Goal: Task Accomplishment & Management: Use online tool/utility

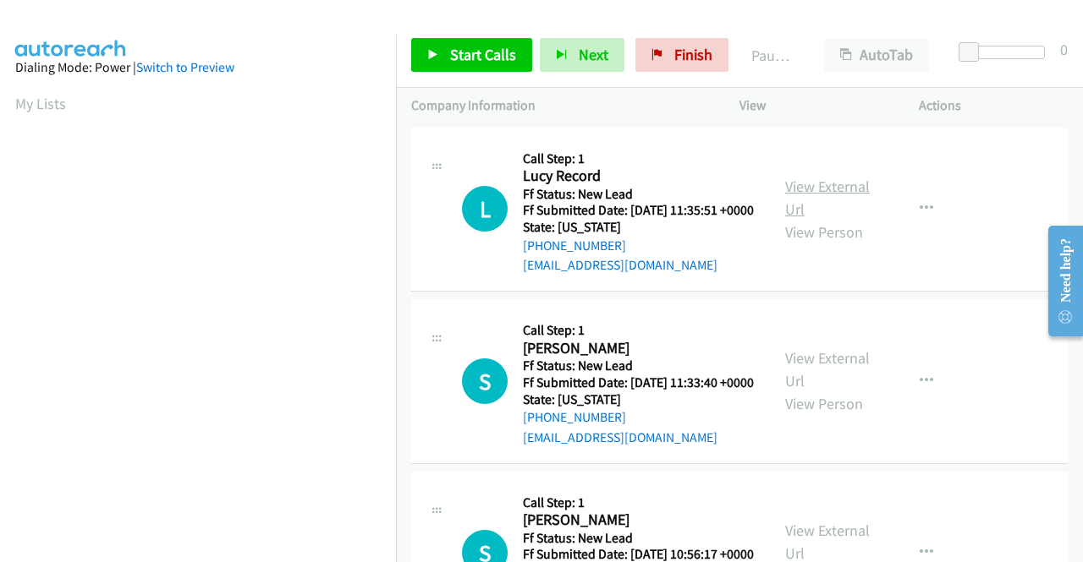
click at [828, 192] on link "View External Url" at bounding box center [827, 198] width 85 height 42
click at [849, 384] on link "View External Url" at bounding box center [827, 369] width 85 height 42
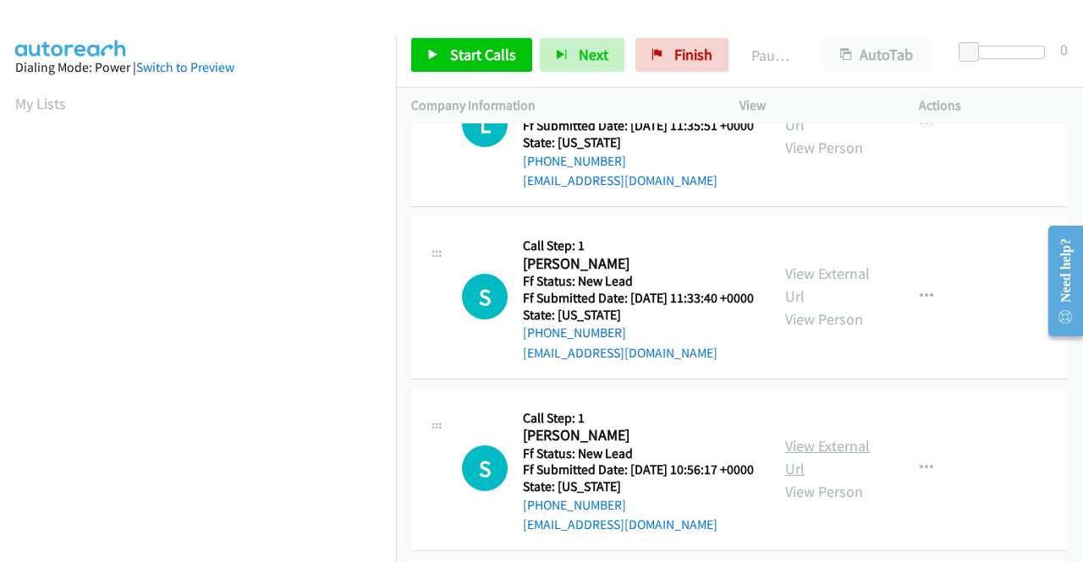
click at [841, 479] on link "View External Url" at bounding box center [827, 457] width 85 height 42
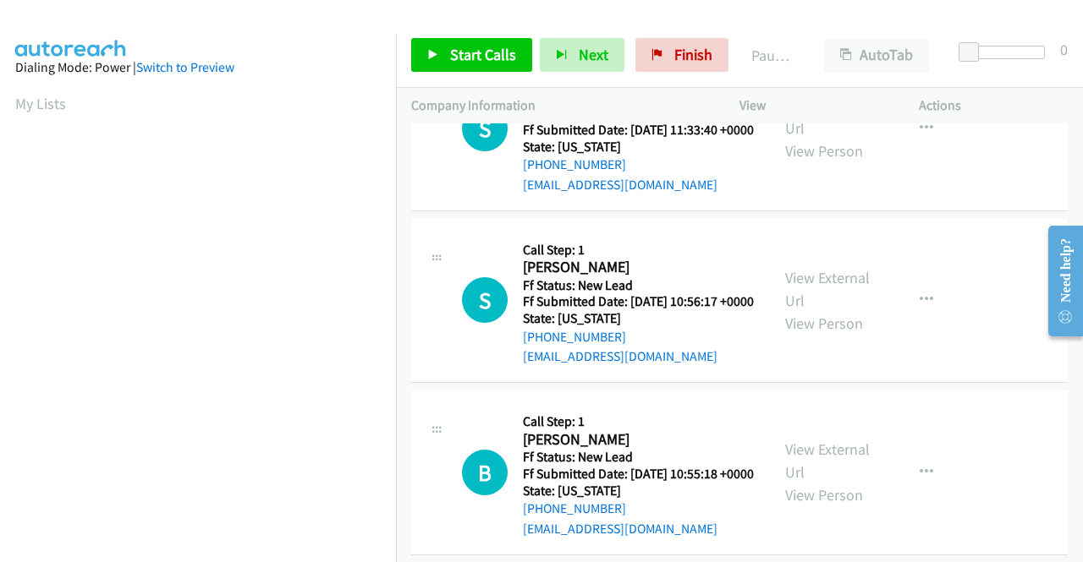
scroll to position [254, 0]
click at [811, 481] on link "View External Url" at bounding box center [827, 460] width 85 height 42
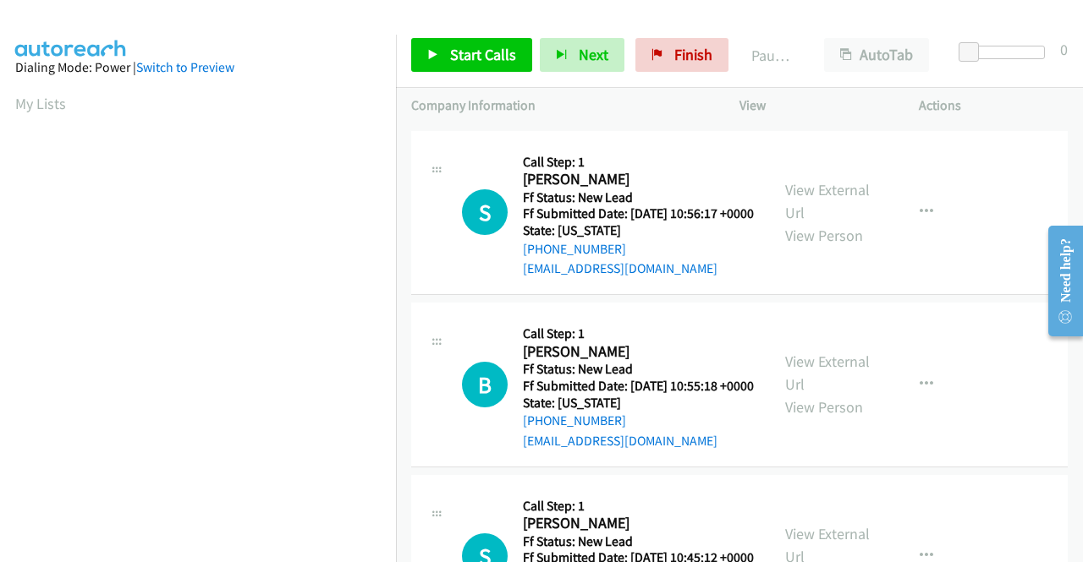
scroll to position [423, 0]
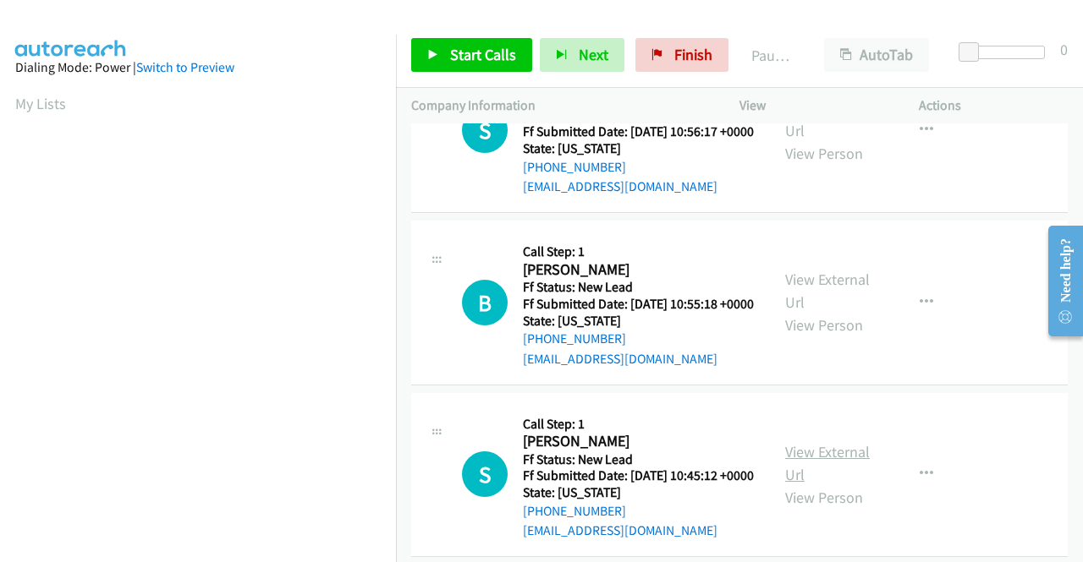
click at [822, 485] on link "View External Url" at bounding box center [827, 463] width 85 height 42
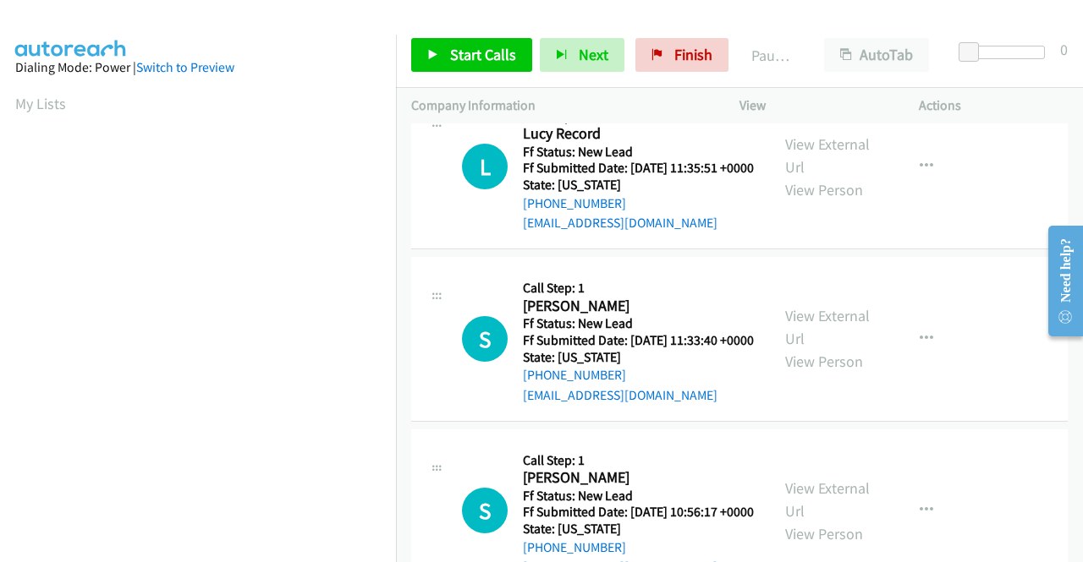
scroll to position [0, 0]
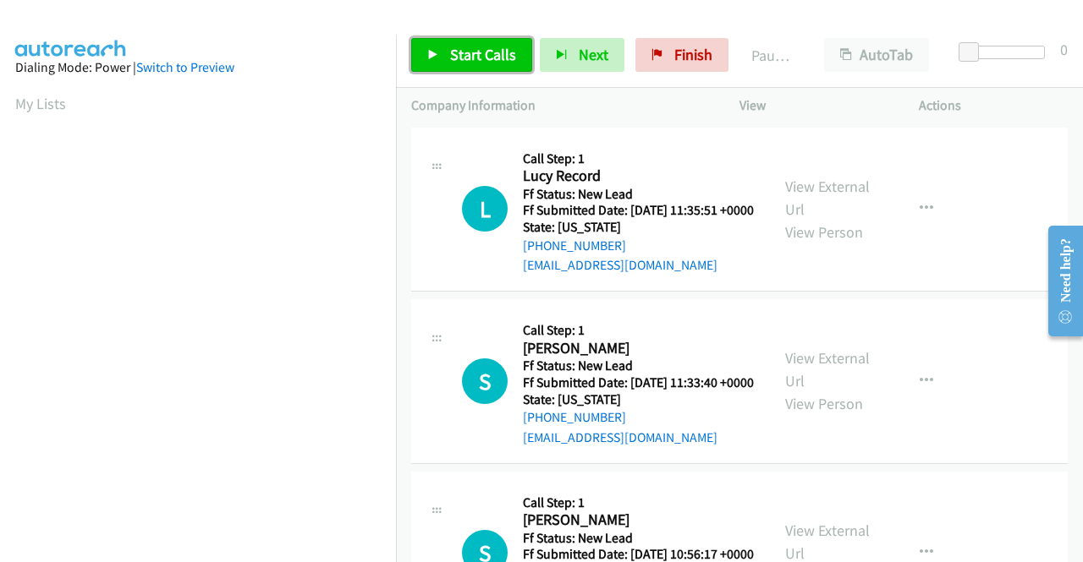
click at [474, 48] on span "Start Calls" at bounding box center [483, 54] width 66 height 19
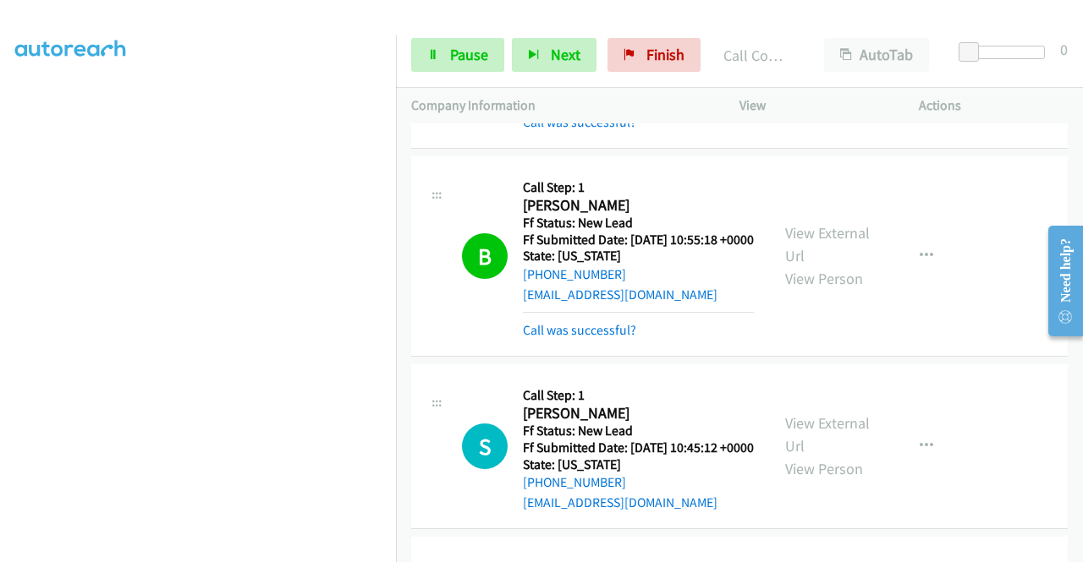
scroll to position [386, 0]
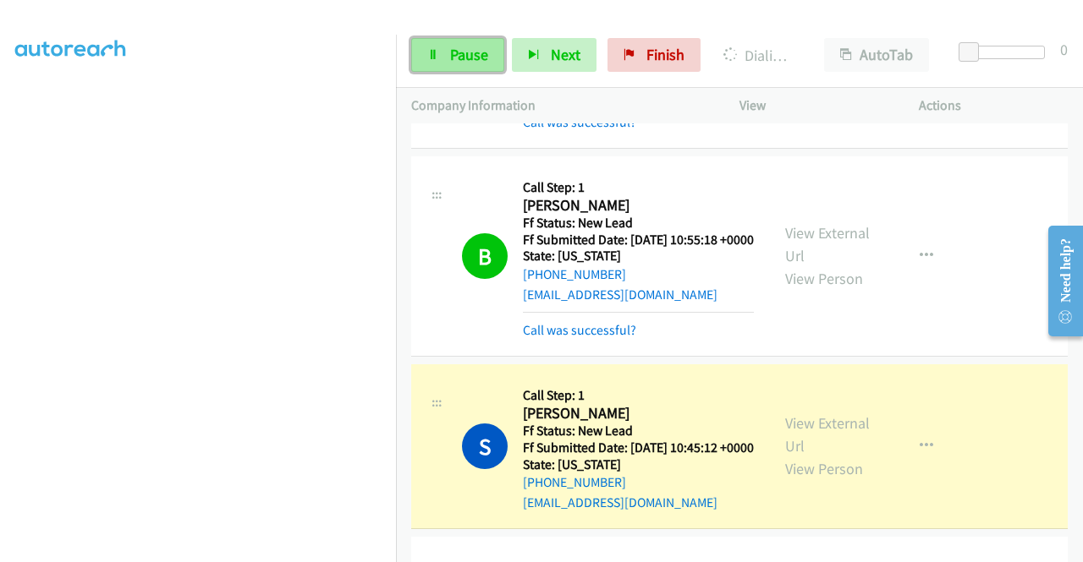
click at [431, 65] on link "Pause" at bounding box center [457, 55] width 93 height 34
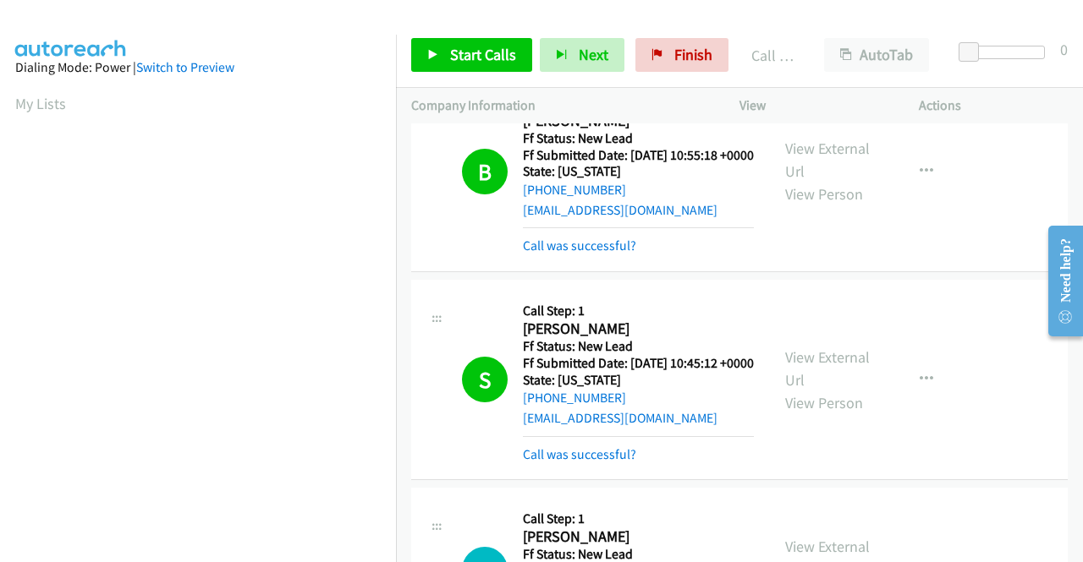
scroll to position [96, 0]
click at [407, 485] on td "S Callback Scheduled Call Step: 1 Sean Barrant America/New_York Ff Status: New …" at bounding box center [739, 381] width 687 height 208
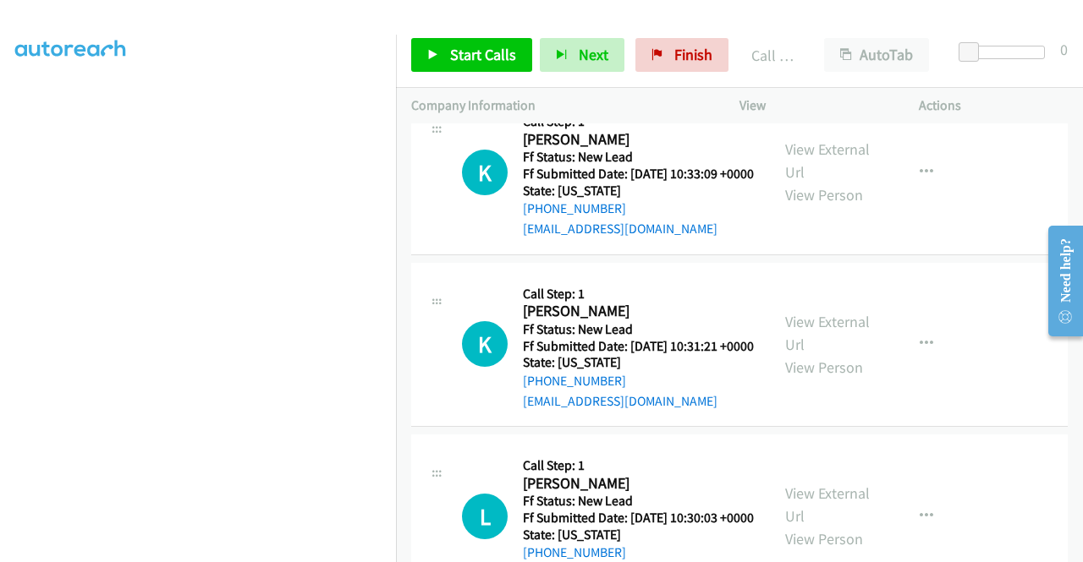
scroll to position [1103, 0]
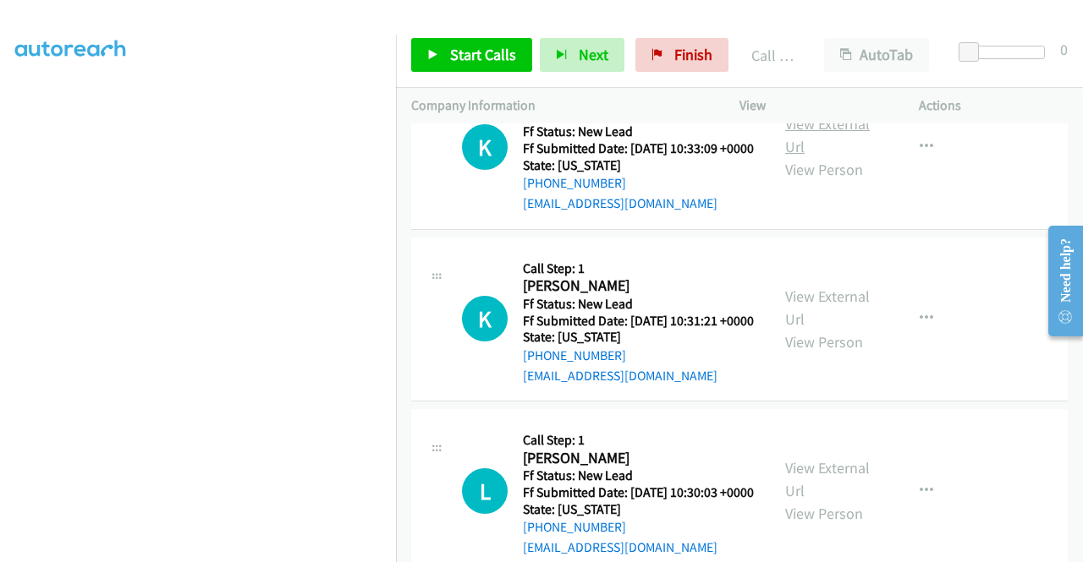
click at [822, 156] on link "View External Url" at bounding box center [827, 135] width 85 height 42
click at [819, 329] on link "View External Url" at bounding box center [827, 308] width 85 height 42
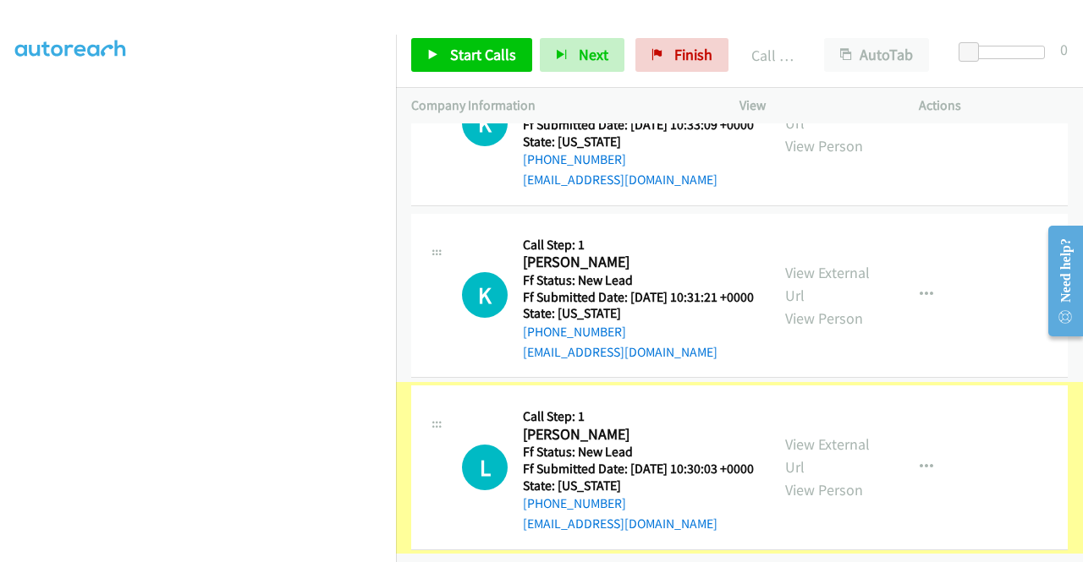
scroll to position [1269, 0]
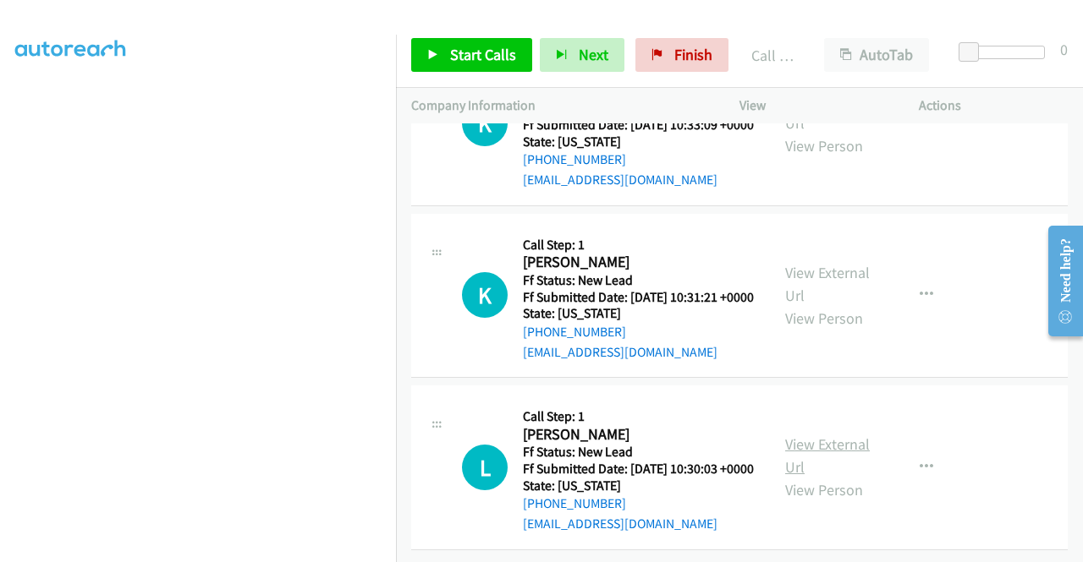
click at [824, 435] on link "View External Url" at bounding box center [827, 456] width 85 height 42
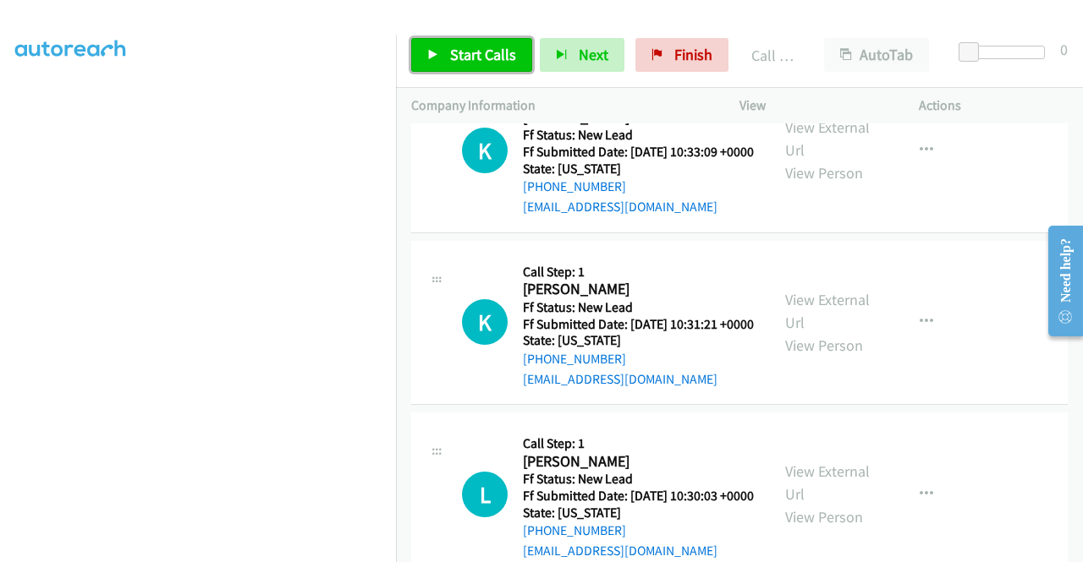
click at [469, 53] on span "Start Calls" at bounding box center [483, 54] width 66 height 19
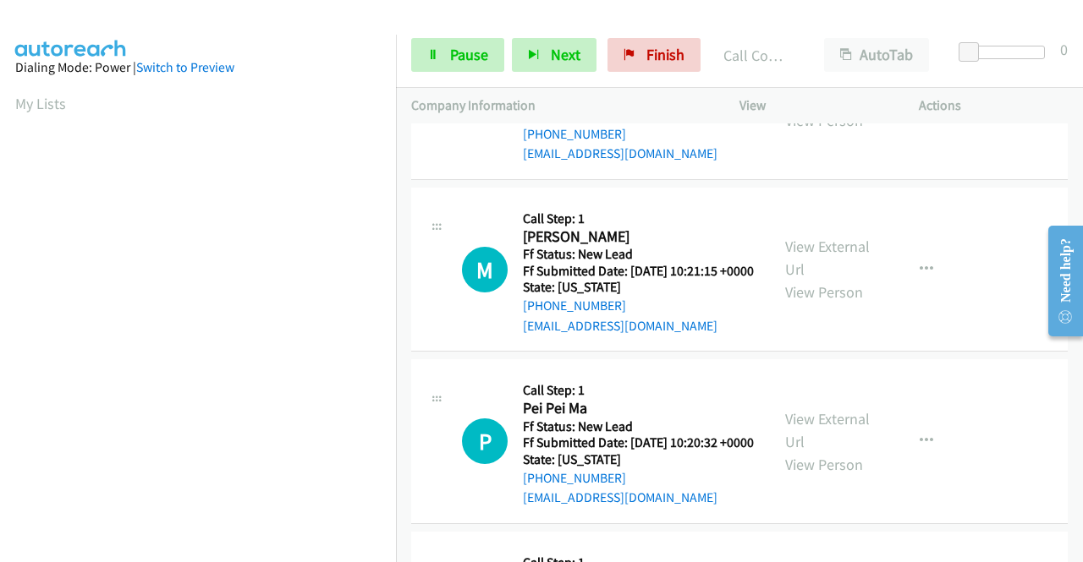
scroll to position [1607, 0]
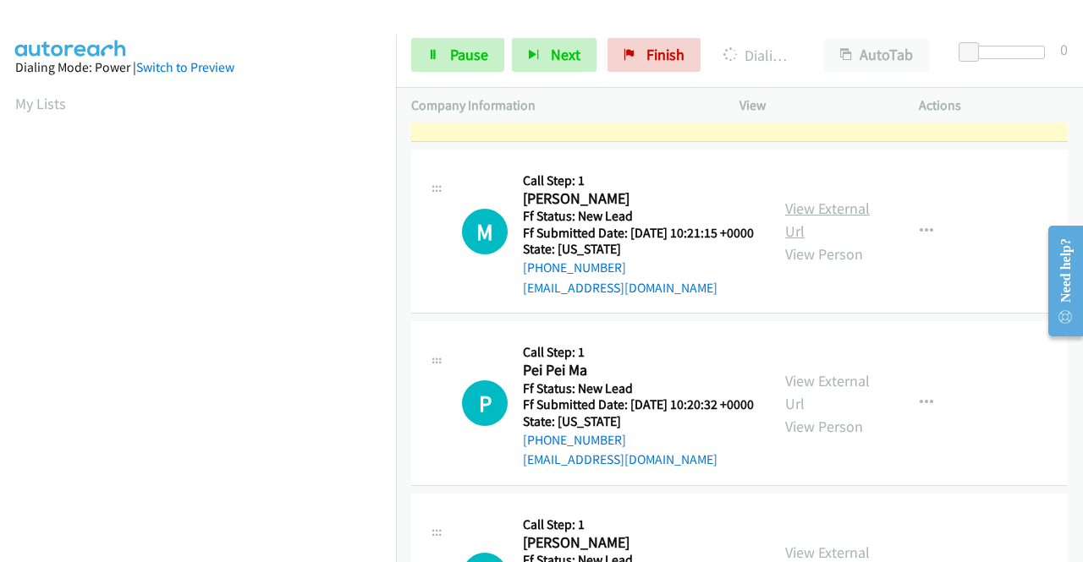
click at [826, 241] on link "View External Url" at bounding box center [827, 220] width 85 height 42
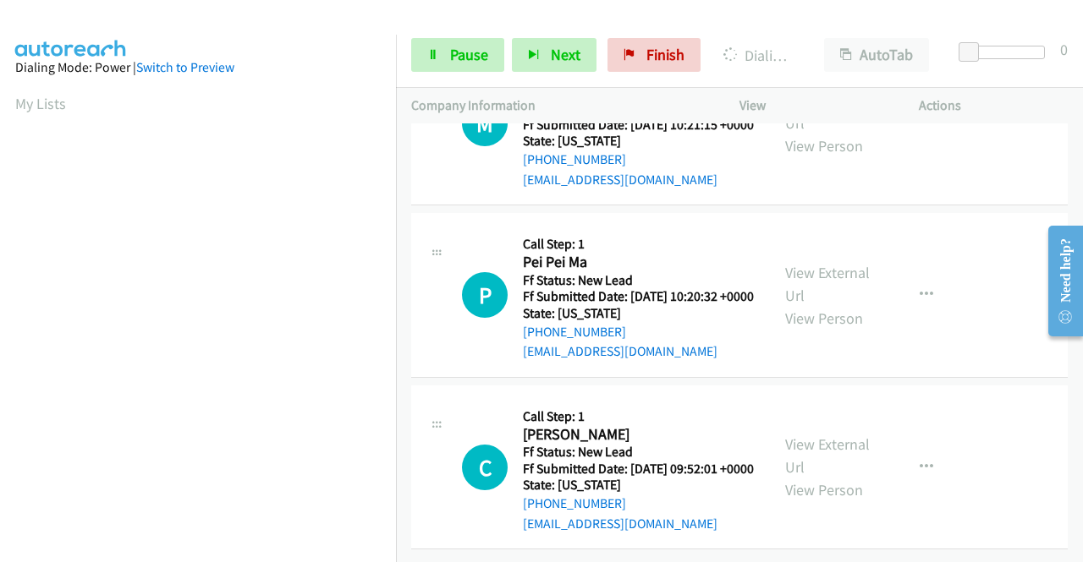
scroll to position [1776, 0]
click at [827, 305] on link "View External Url" at bounding box center [827, 284] width 85 height 42
click at [829, 435] on link "View External Url" at bounding box center [827, 456] width 85 height 42
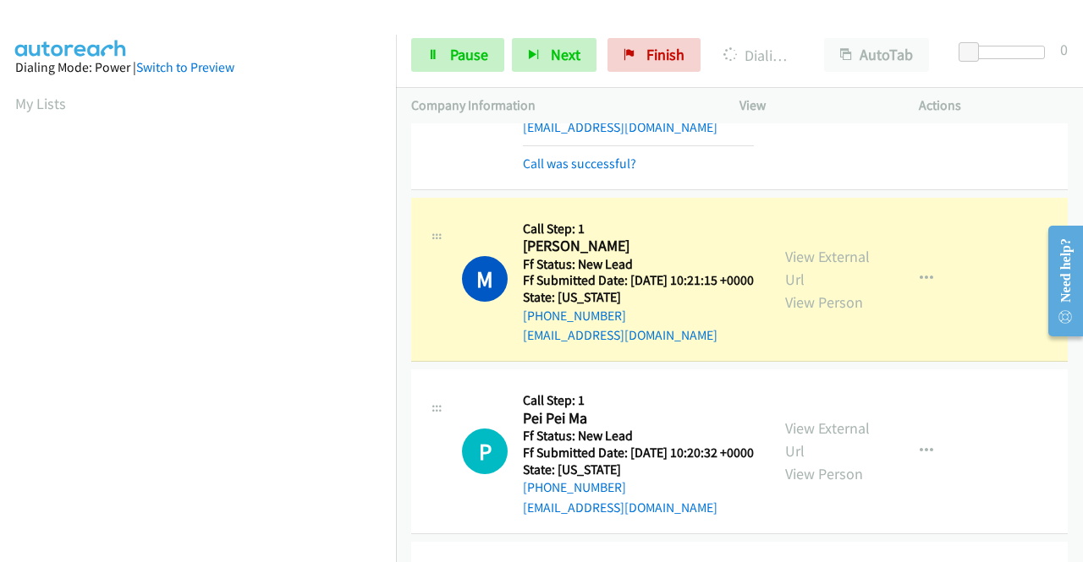
scroll to position [1821, 0]
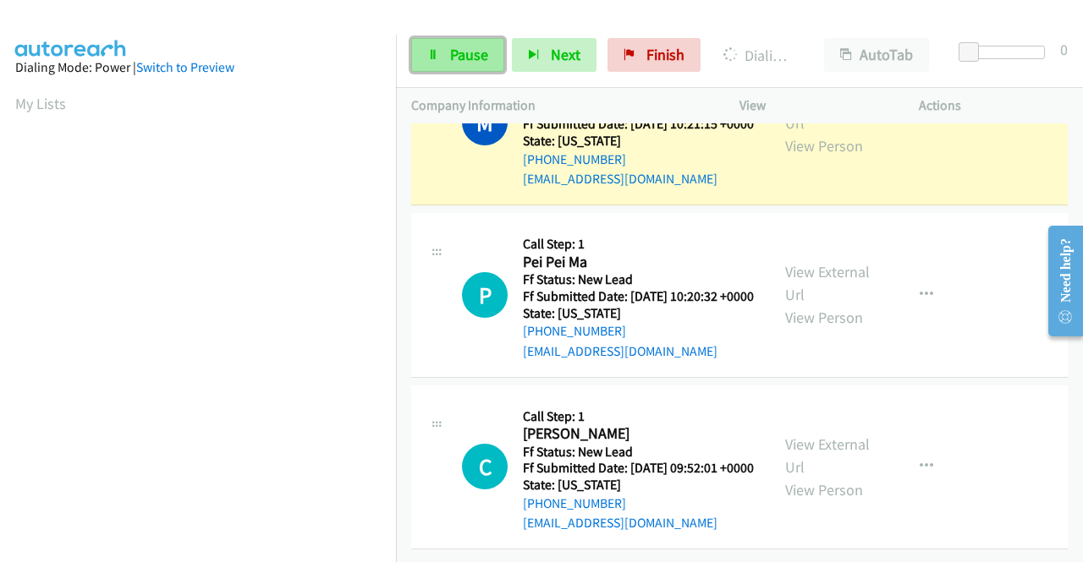
click at [461, 47] on span "Pause" at bounding box center [469, 54] width 38 height 19
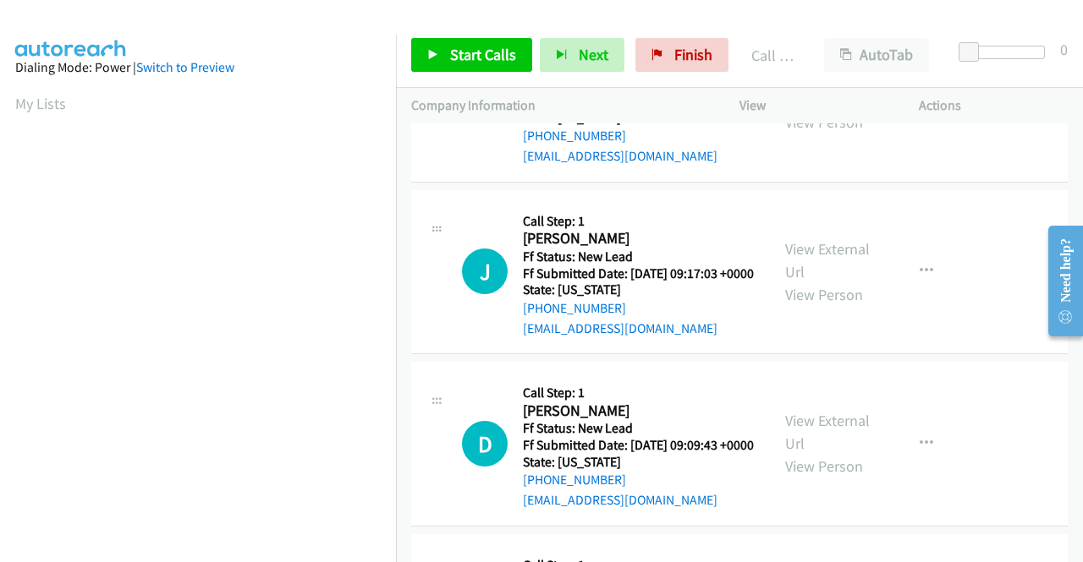
scroll to position [2159, 0]
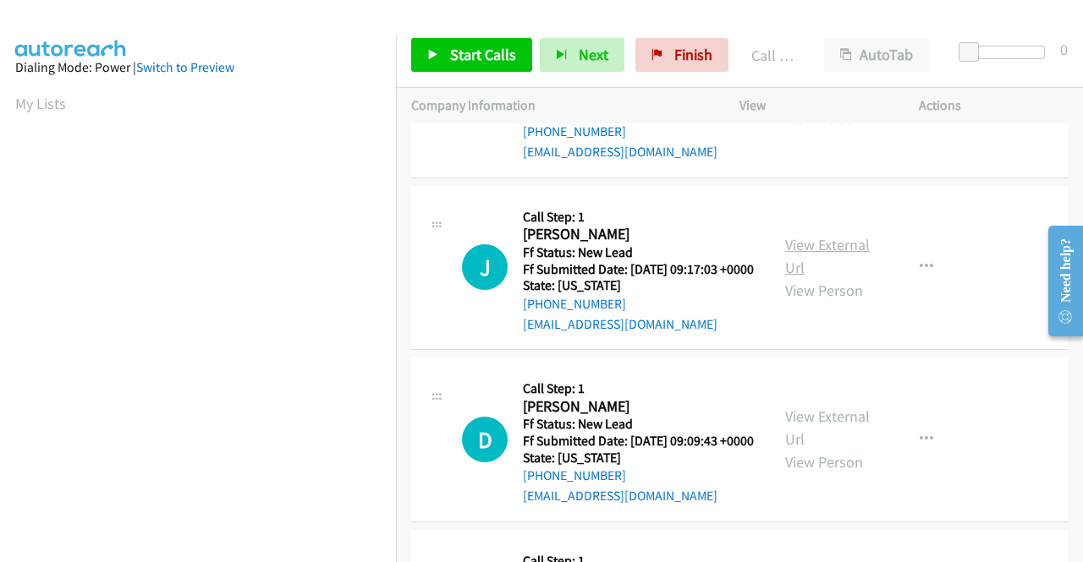
click at [827, 277] on link "View External Url" at bounding box center [827, 256] width 85 height 42
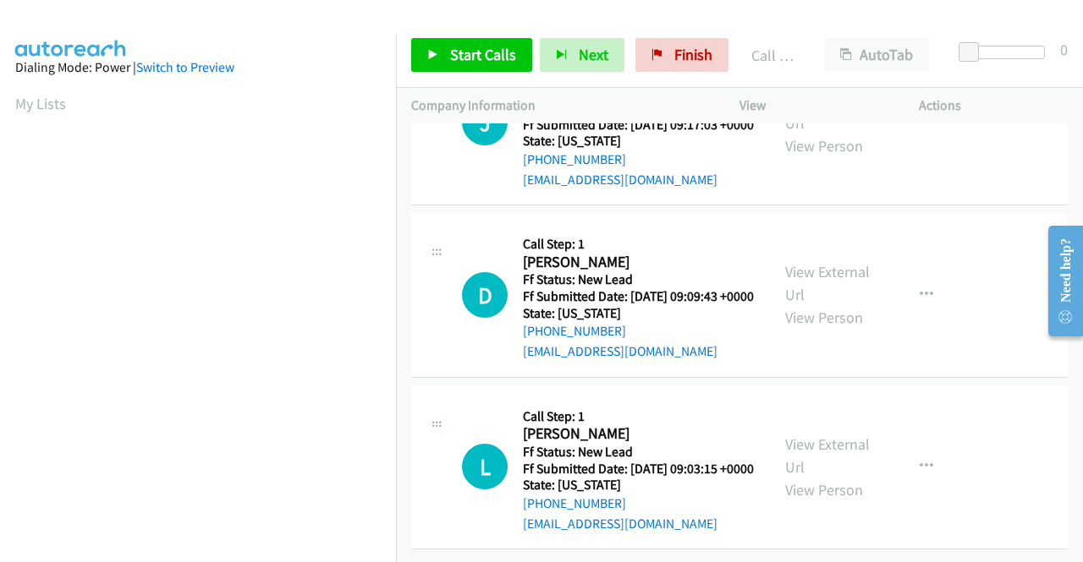
scroll to position [2413, 0]
click at [829, 305] on link "View External Url" at bounding box center [827, 283] width 85 height 42
click at [815, 435] on link "View External Url" at bounding box center [827, 456] width 85 height 42
click at [497, 45] on span "Start Calls" at bounding box center [483, 54] width 66 height 19
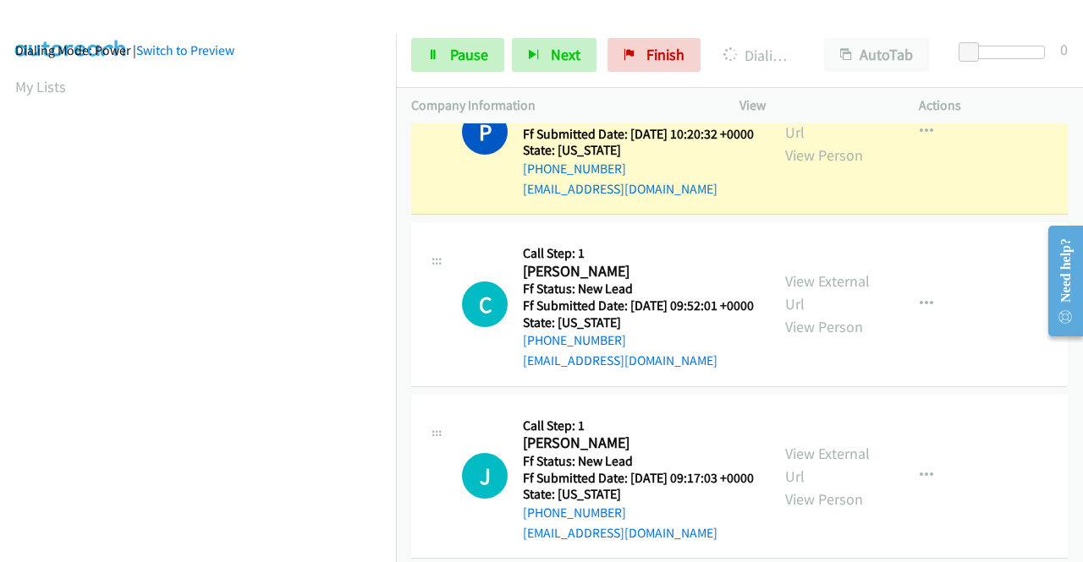
scroll to position [0, 0]
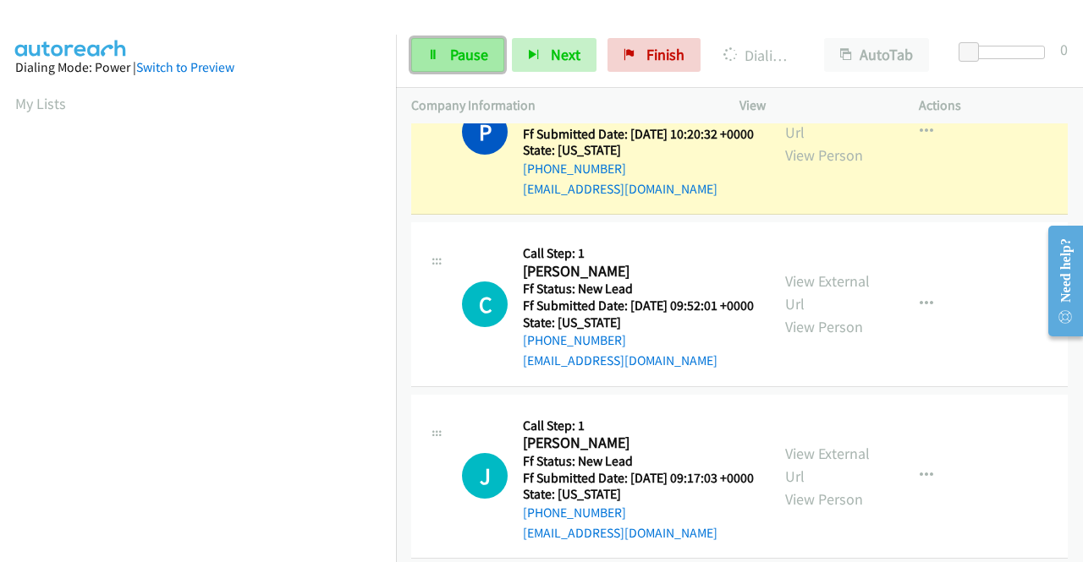
click at [460, 55] on span "Pause" at bounding box center [469, 54] width 38 height 19
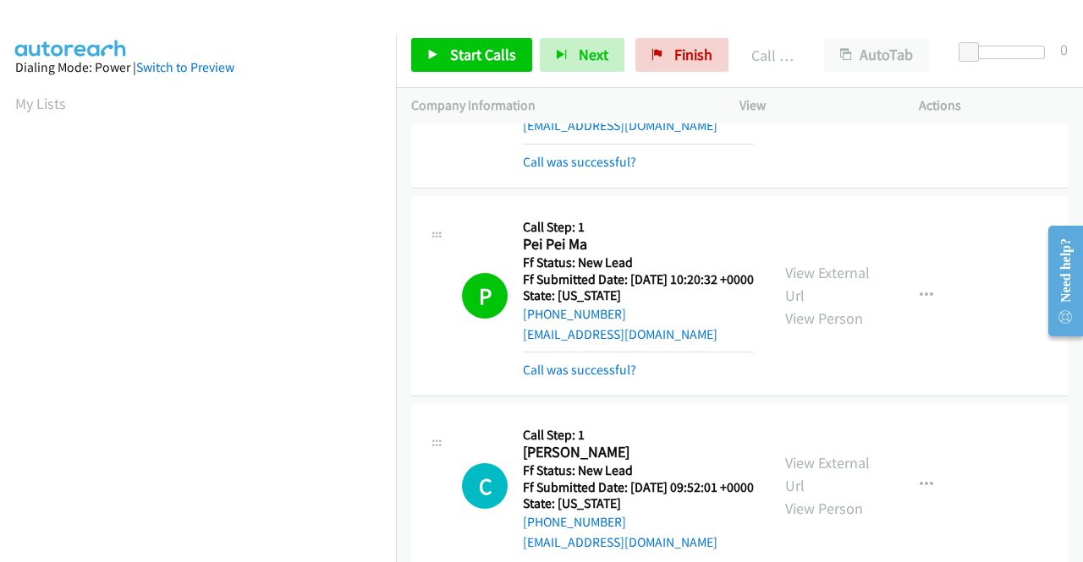
scroll to position [1866, 0]
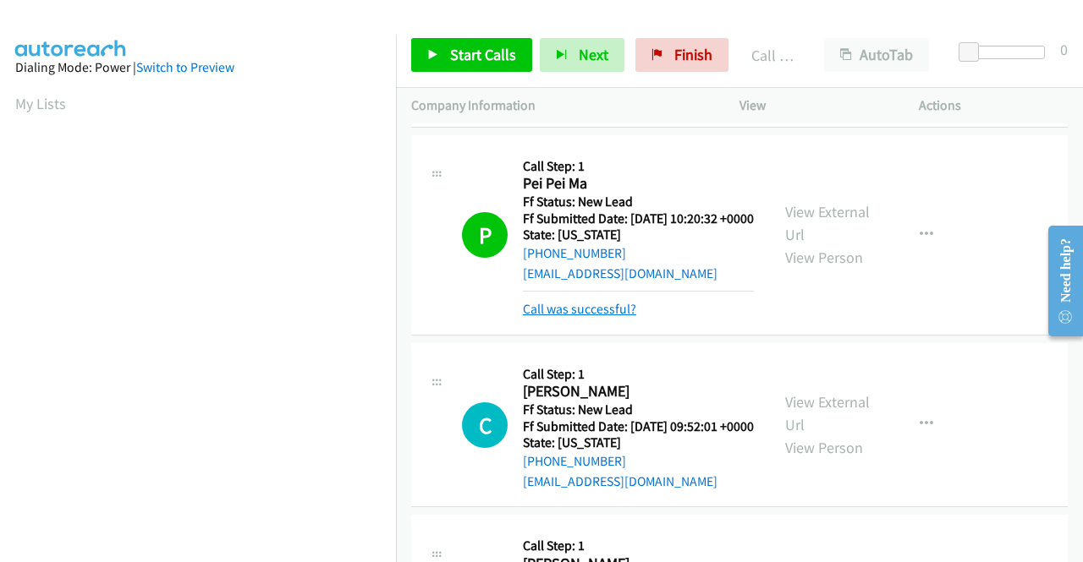
click at [613, 317] on link "Call was successful?" at bounding box center [579, 309] width 113 height 16
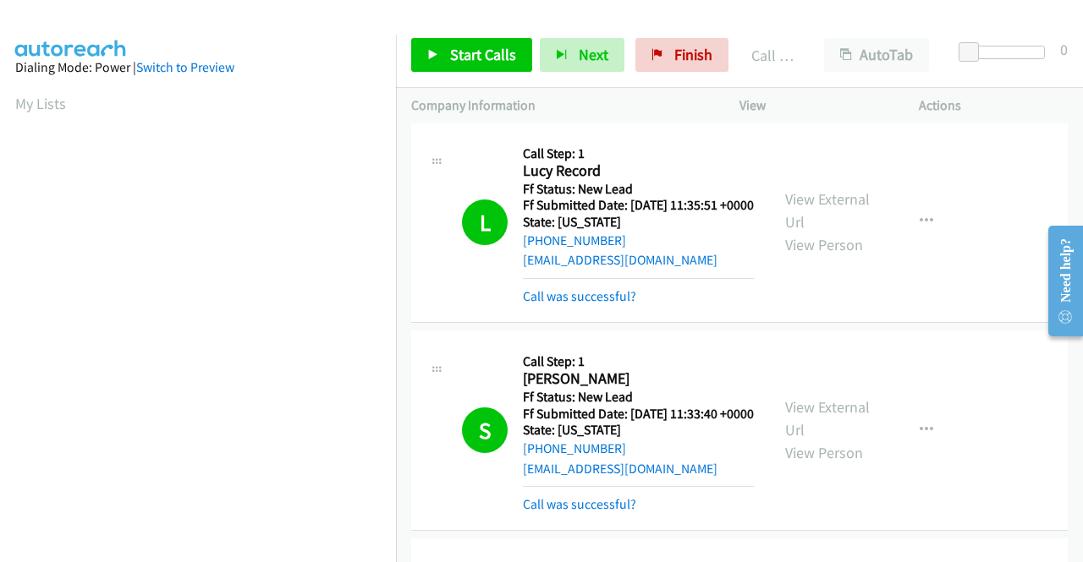
scroll to position [0, 0]
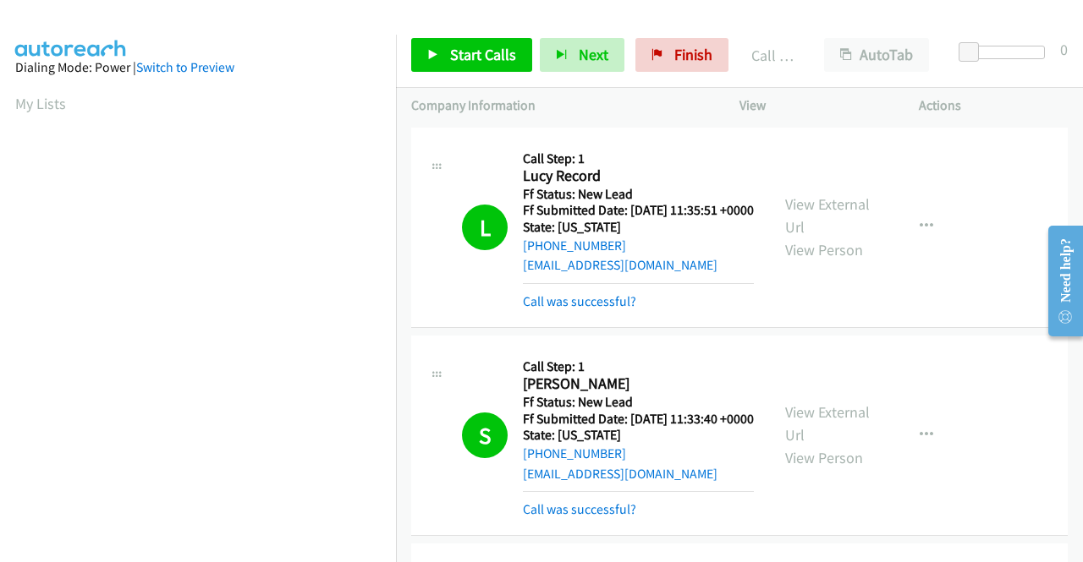
click at [822, 224] on div "View External Url View Person" at bounding box center [829, 227] width 88 height 69
click at [815, 203] on link "View External Url" at bounding box center [827, 216] width 85 height 42
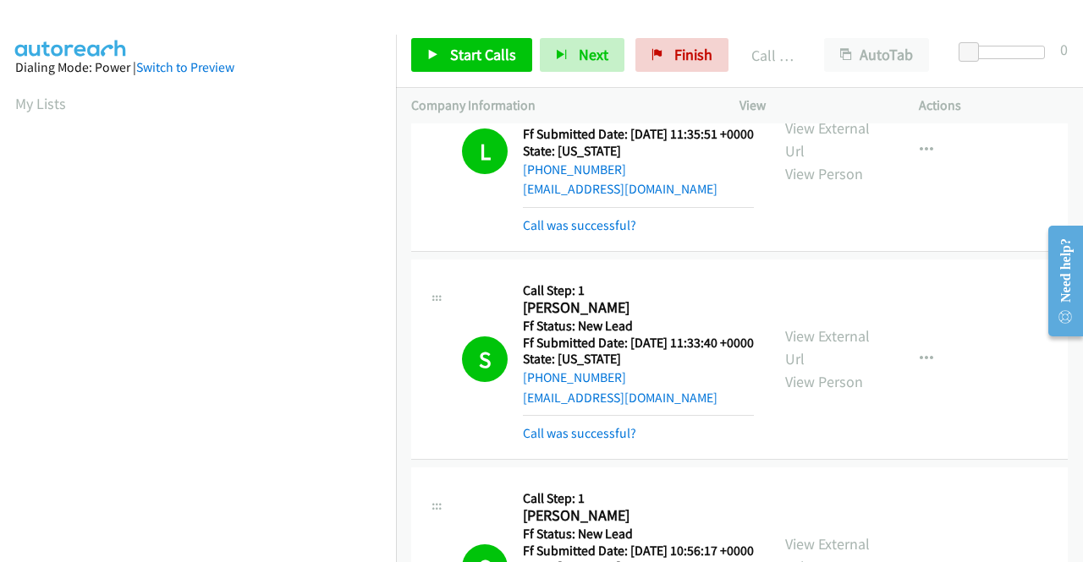
scroll to position [169, 0]
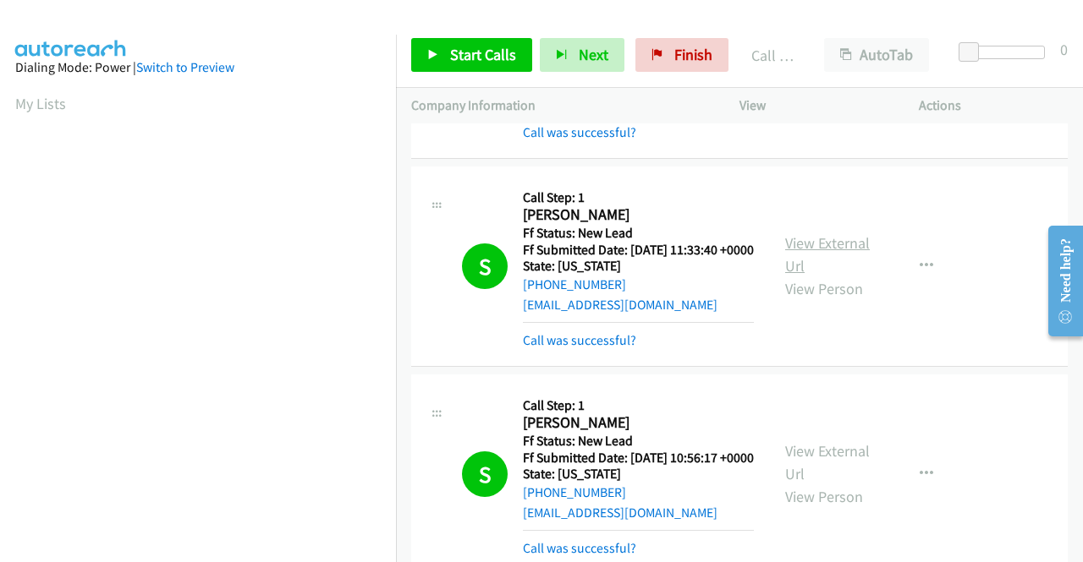
click at [825, 265] on link "View External Url" at bounding box center [827, 254] width 85 height 42
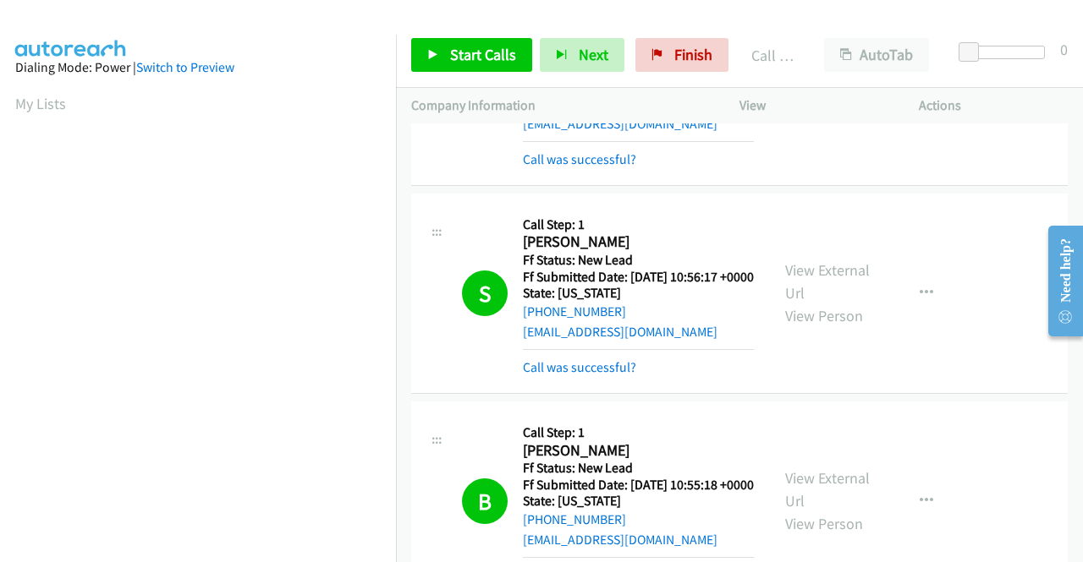
scroll to position [508, 0]
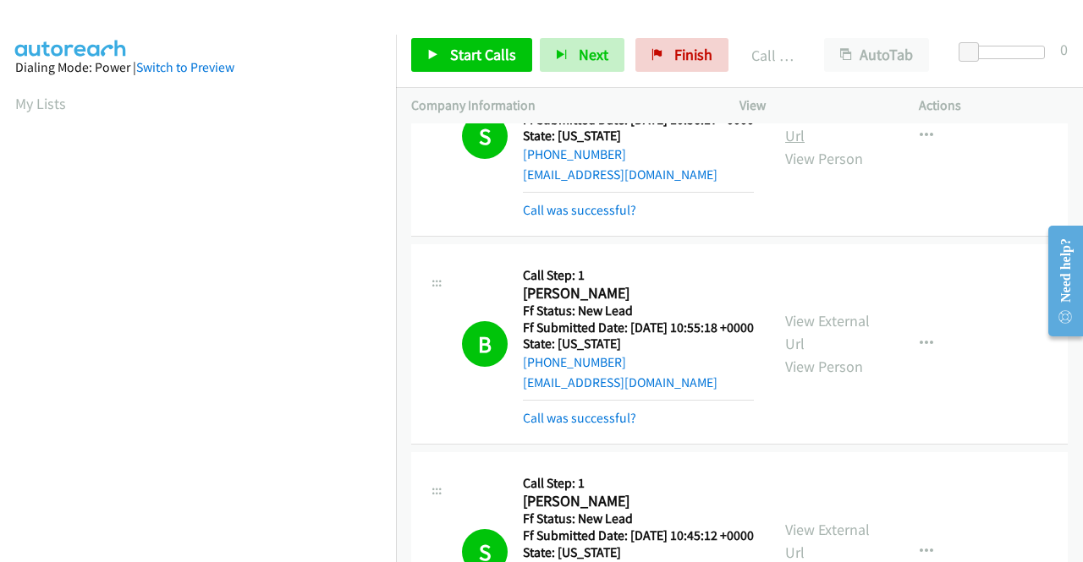
click at [850, 145] on link "View External Url" at bounding box center [827, 124] width 85 height 42
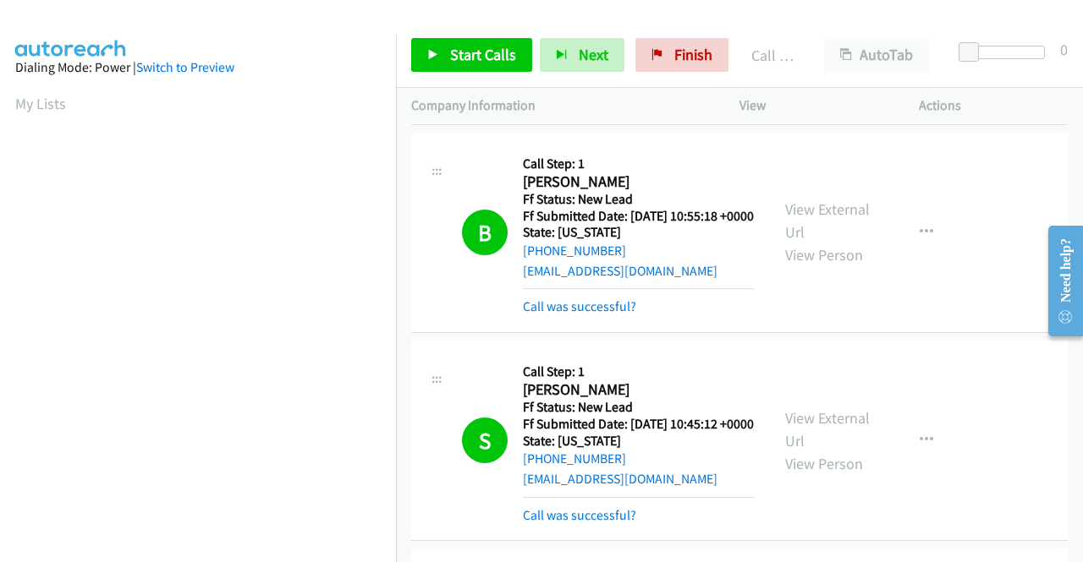
scroll to position [677, 0]
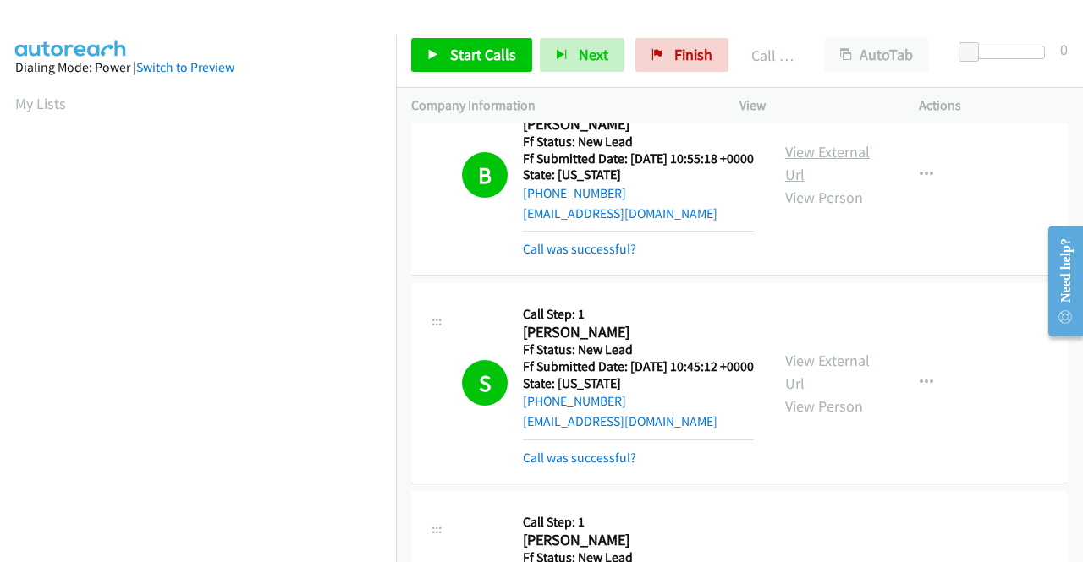
click at [826, 184] on link "View External Url" at bounding box center [827, 163] width 85 height 42
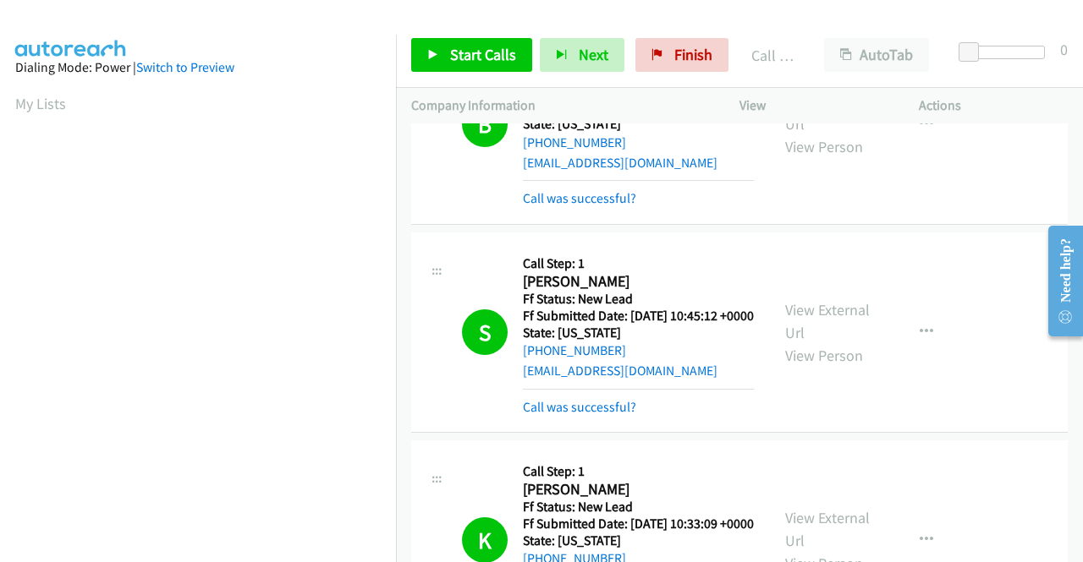
scroll to position [761, 0]
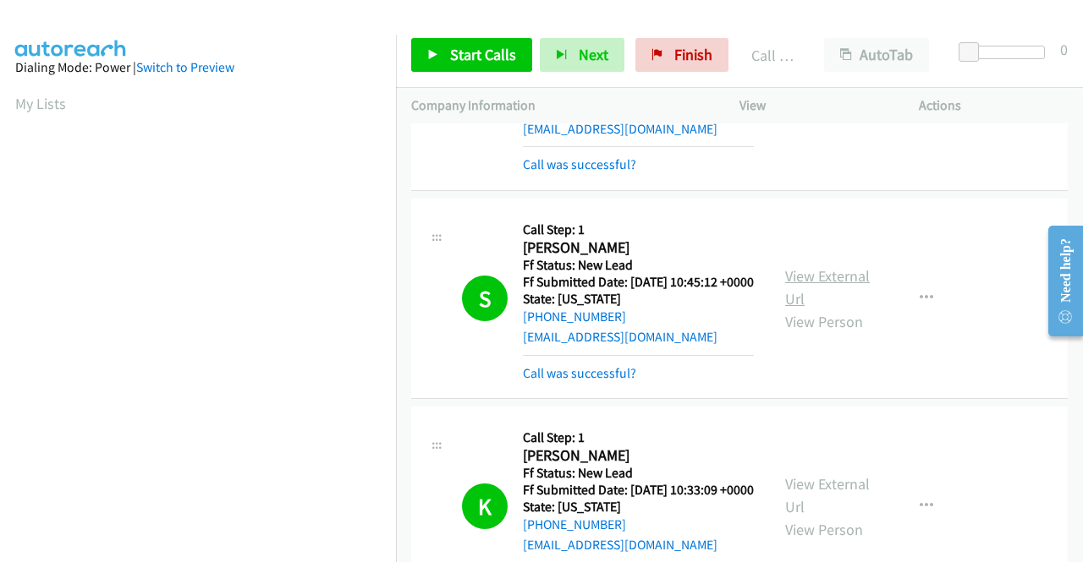
click at [819, 309] on link "View External Url" at bounding box center [827, 287] width 85 height 42
click at [974, 195] on td "B Callback Scheduled Call Step: 1 Brianna Pinchinat America/New_York Ff Status:…" at bounding box center [739, 90] width 687 height 208
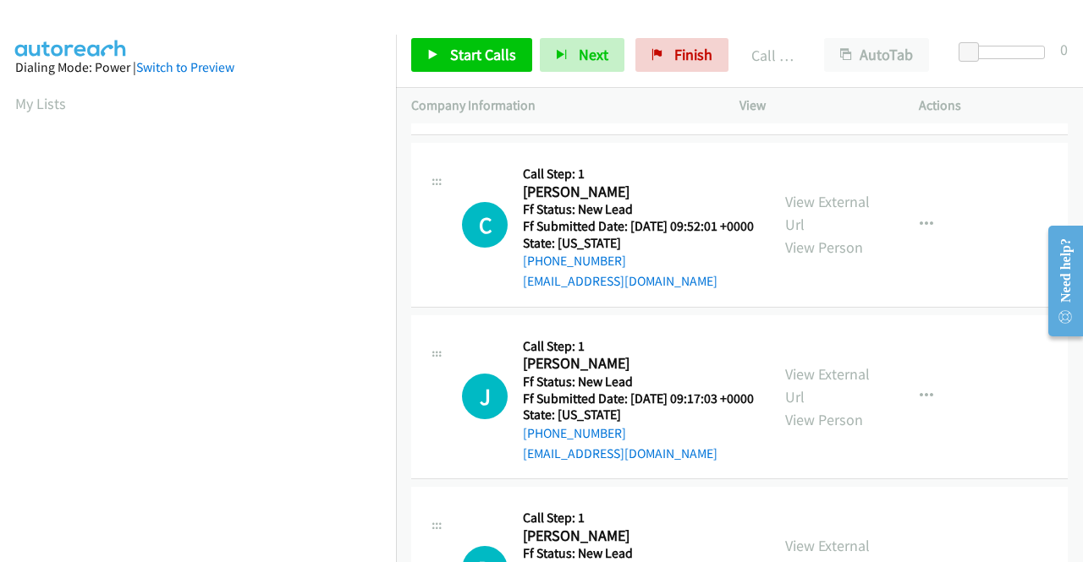
scroll to position [2030, 0]
click at [836, 234] on link "View External Url" at bounding box center [827, 213] width 85 height 42
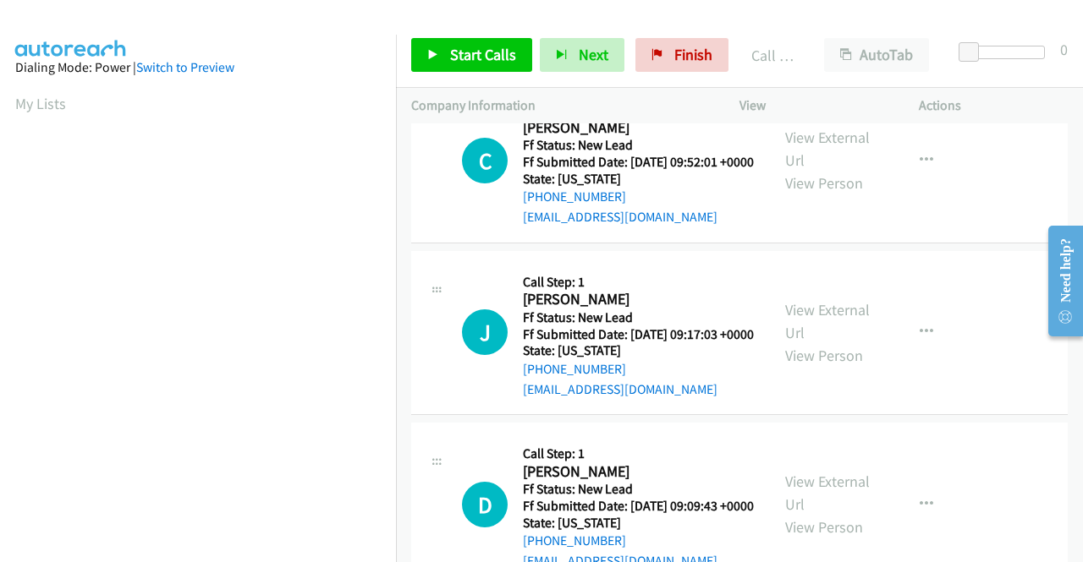
scroll to position [2199, 0]
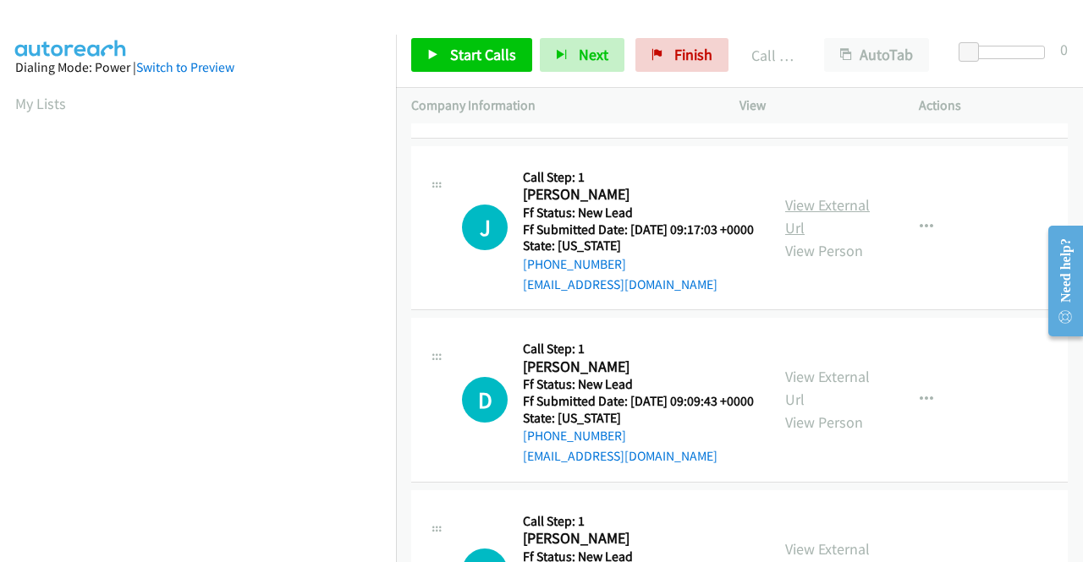
click at [831, 238] on link "View External Url" at bounding box center [827, 216] width 85 height 42
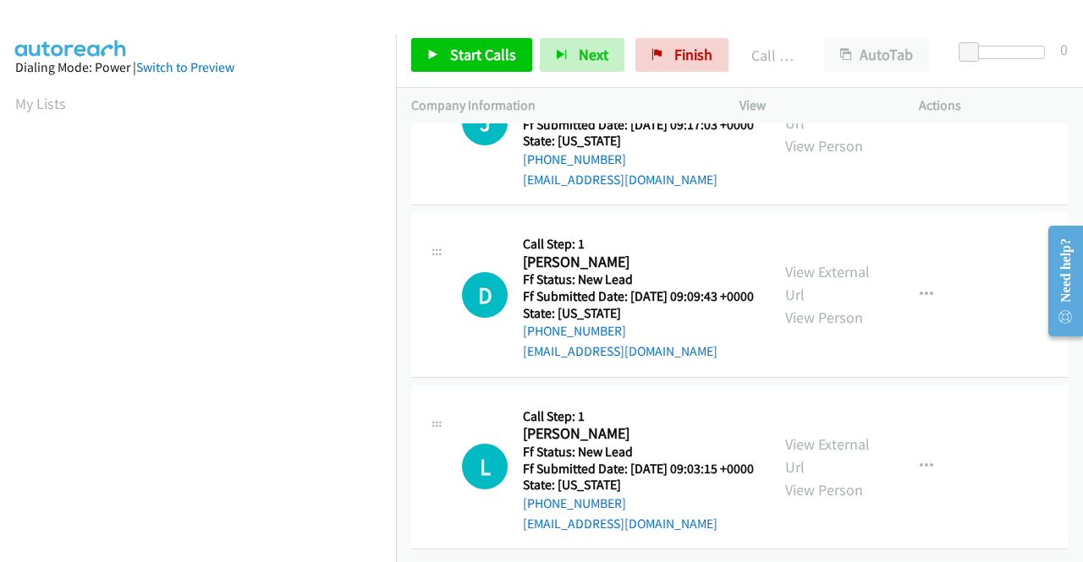
scroll to position [2368, 0]
click at [832, 305] on link "View External Url" at bounding box center [827, 283] width 85 height 42
click at [841, 435] on link "View External Url" at bounding box center [827, 456] width 85 height 42
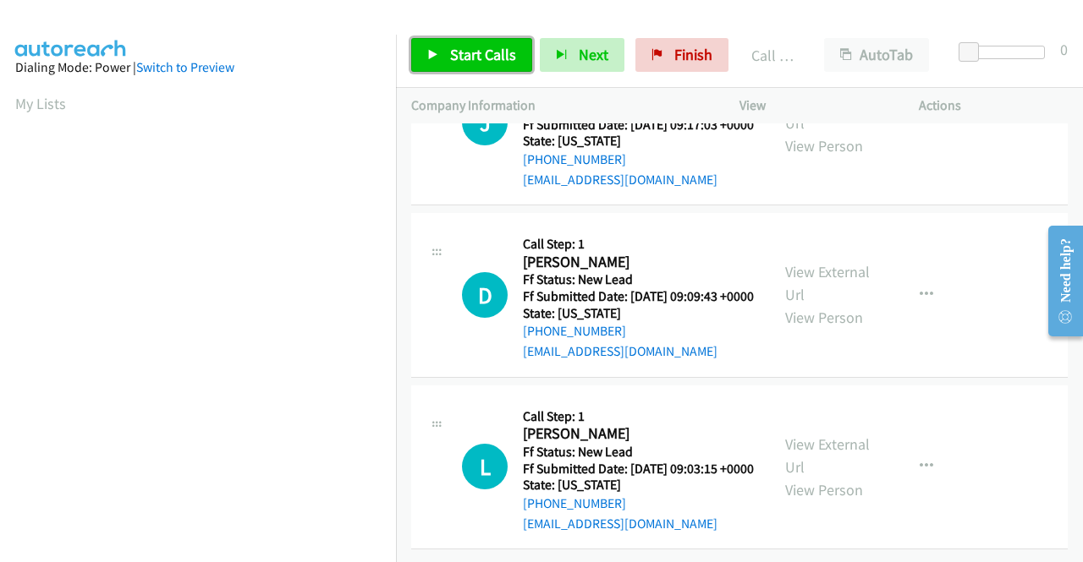
click at [455, 39] on link "Start Calls" at bounding box center [471, 55] width 121 height 34
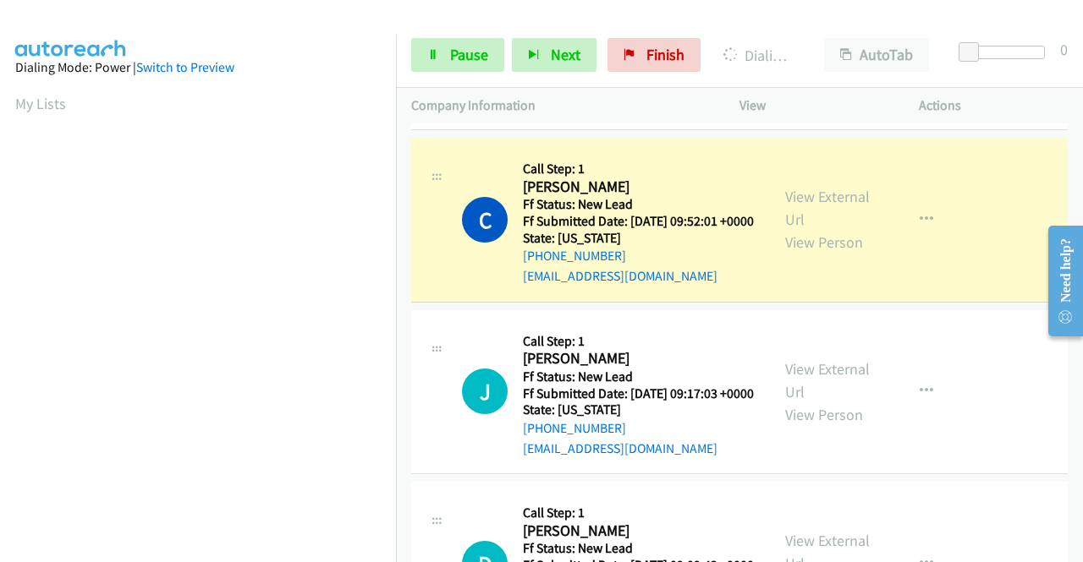
scroll to position [386, 0]
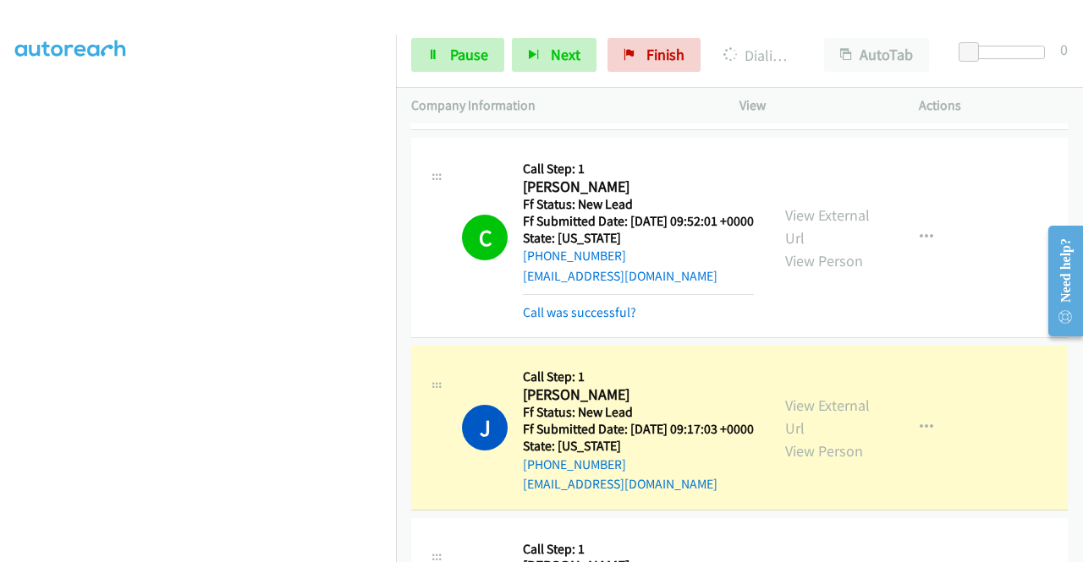
click at [946, 134] on td "P Callback Scheduled Call Step: 1 Pei Pei Ma America/New_York Ff Status: New Le…" at bounding box center [739, 48] width 687 height 173
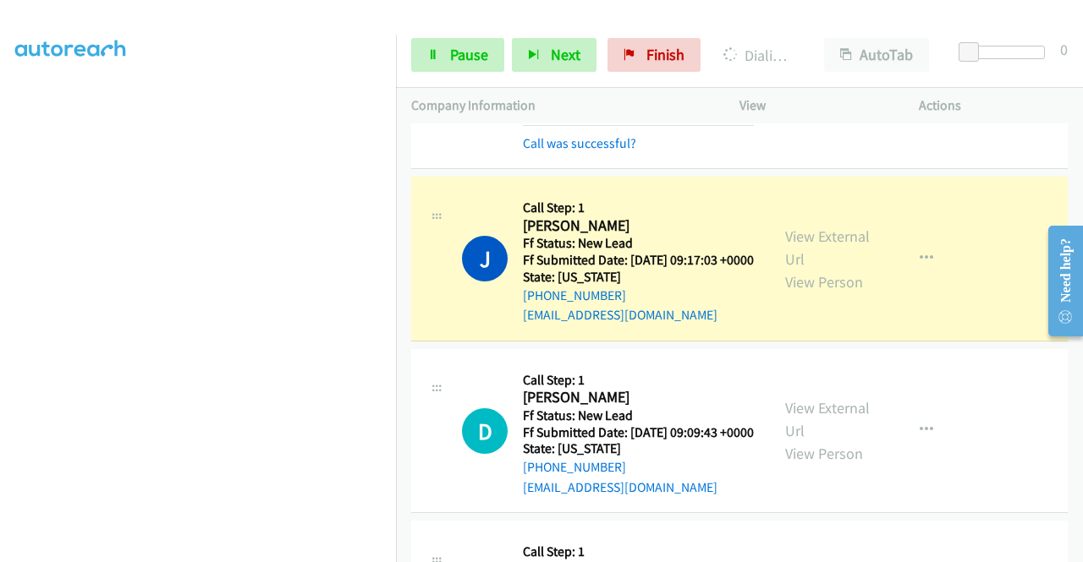
scroll to position [2289, 0]
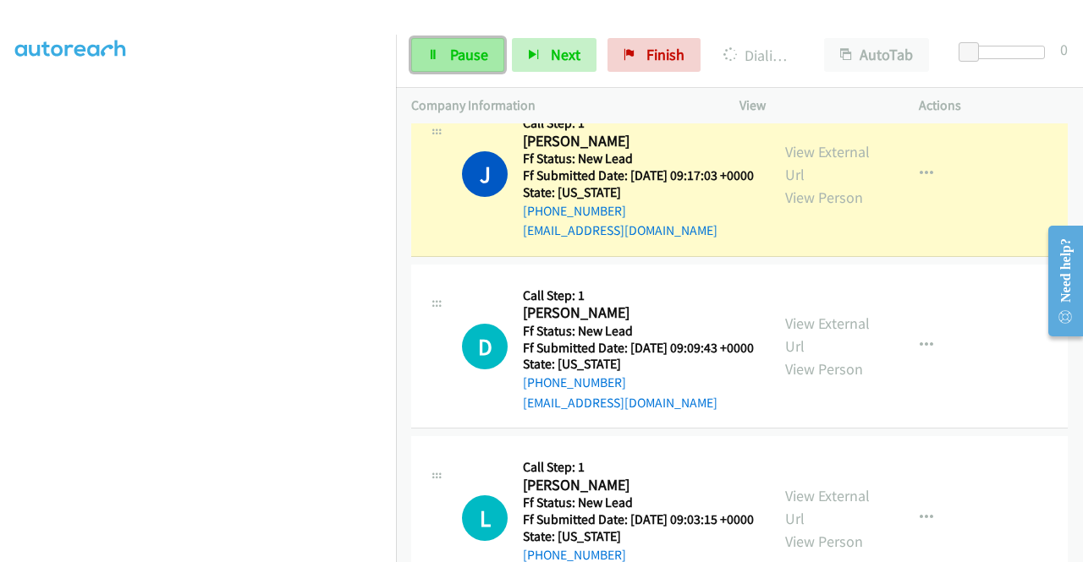
click at [426, 62] on link "Pause" at bounding box center [457, 55] width 93 height 34
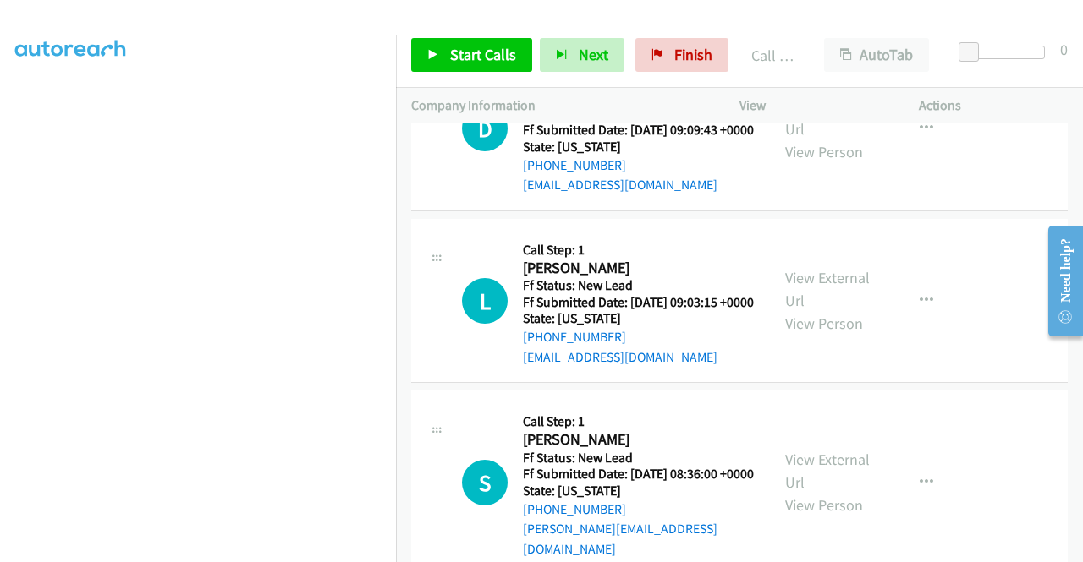
scroll to position [2627, 0]
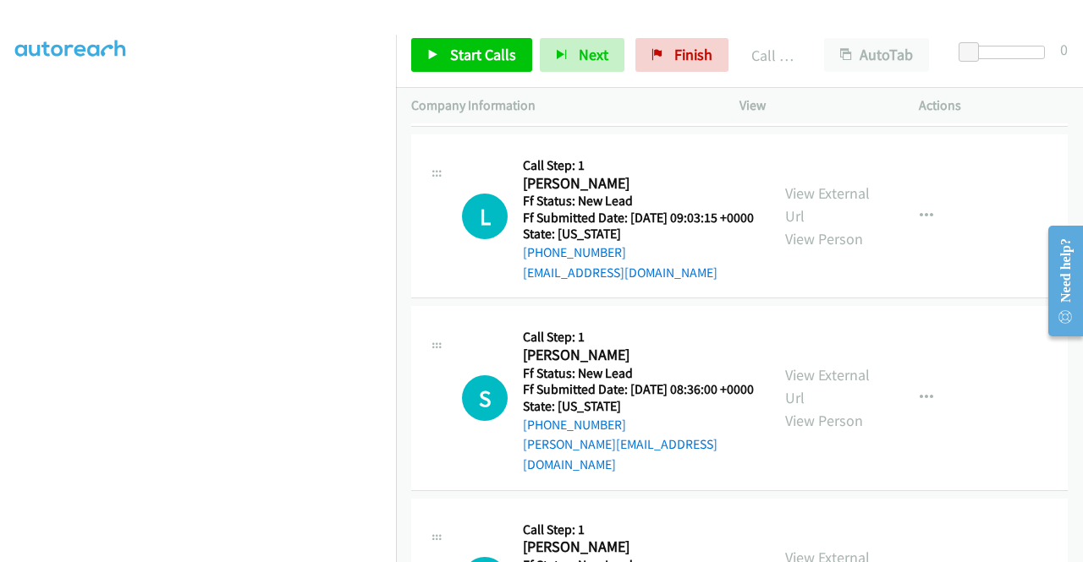
click at [992, 131] on td "D Callback Scheduled Call Step: 1 David Sade America/New_York Ff Status: New Le…" at bounding box center [739, 45] width 687 height 173
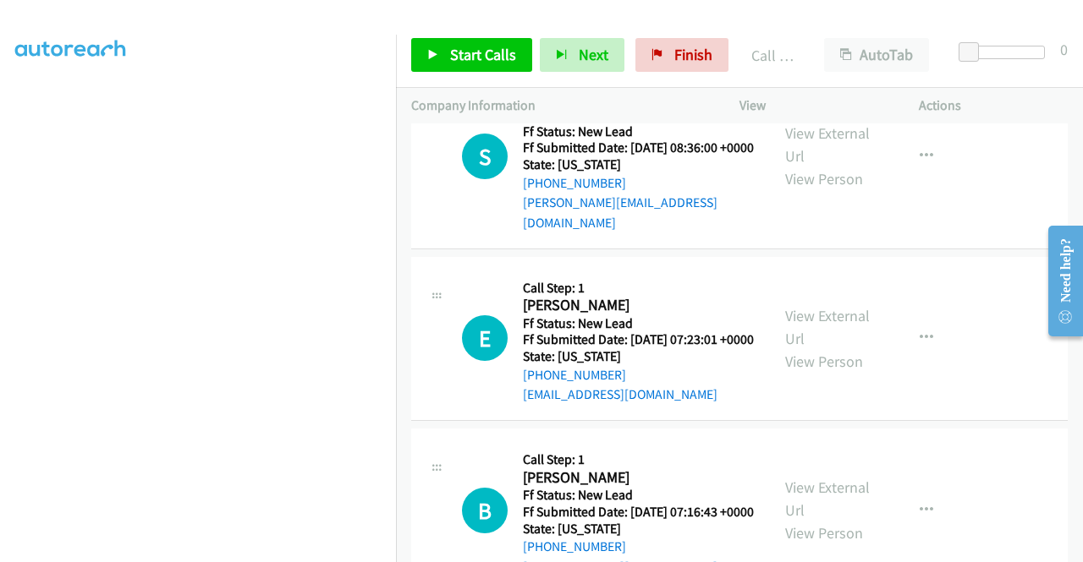
scroll to position [2881, 0]
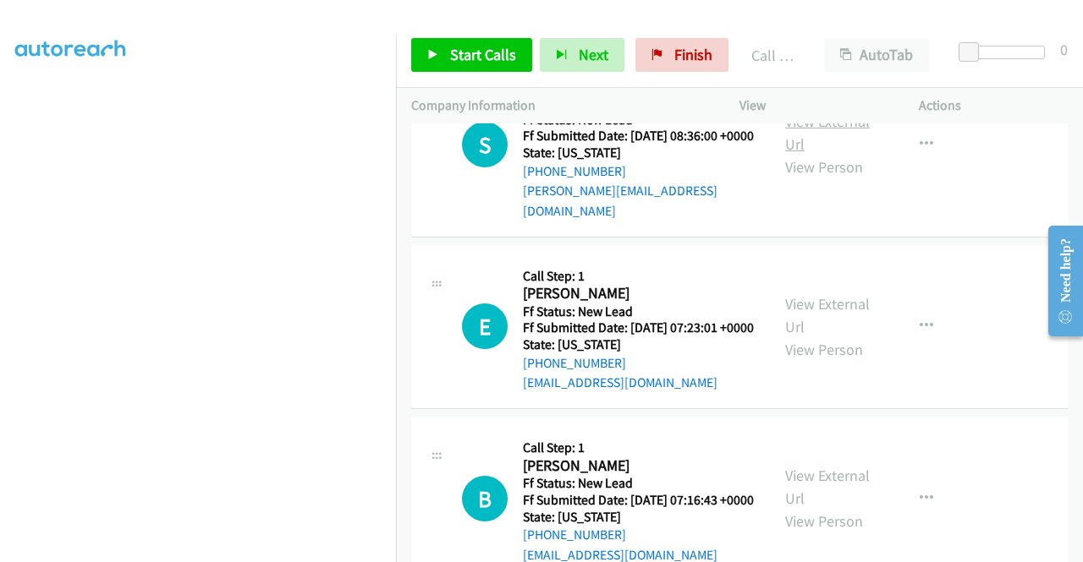
click at [821, 154] on link "View External Url" at bounding box center [827, 133] width 85 height 42
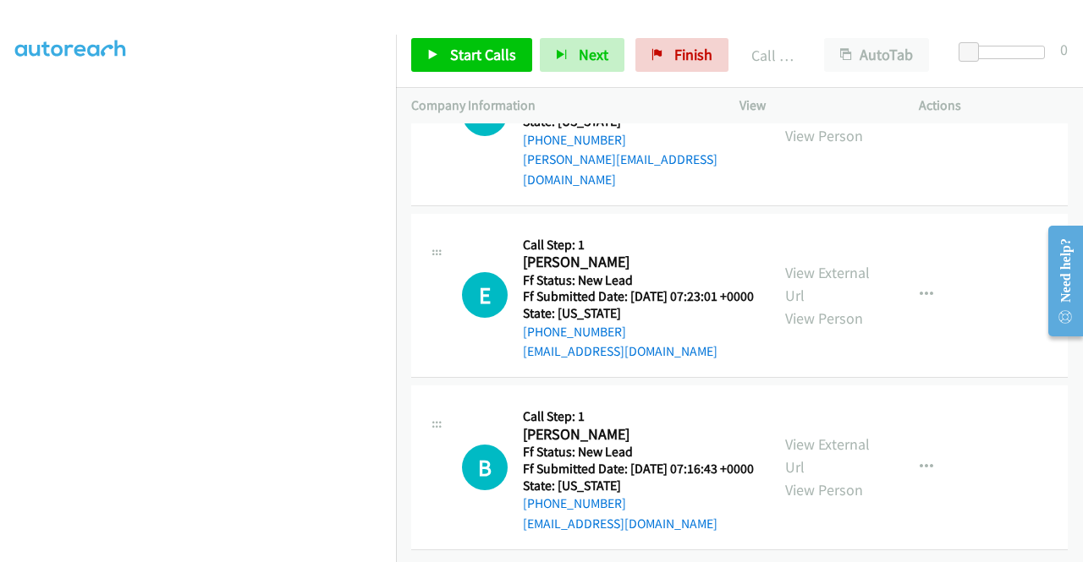
scroll to position [3050, 0]
click at [809, 305] on link "View External Url" at bounding box center [827, 284] width 85 height 42
click at [828, 435] on link "View External Url" at bounding box center [827, 456] width 85 height 42
click at [488, 54] on span "Start Calls" at bounding box center [483, 54] width 66 height 19
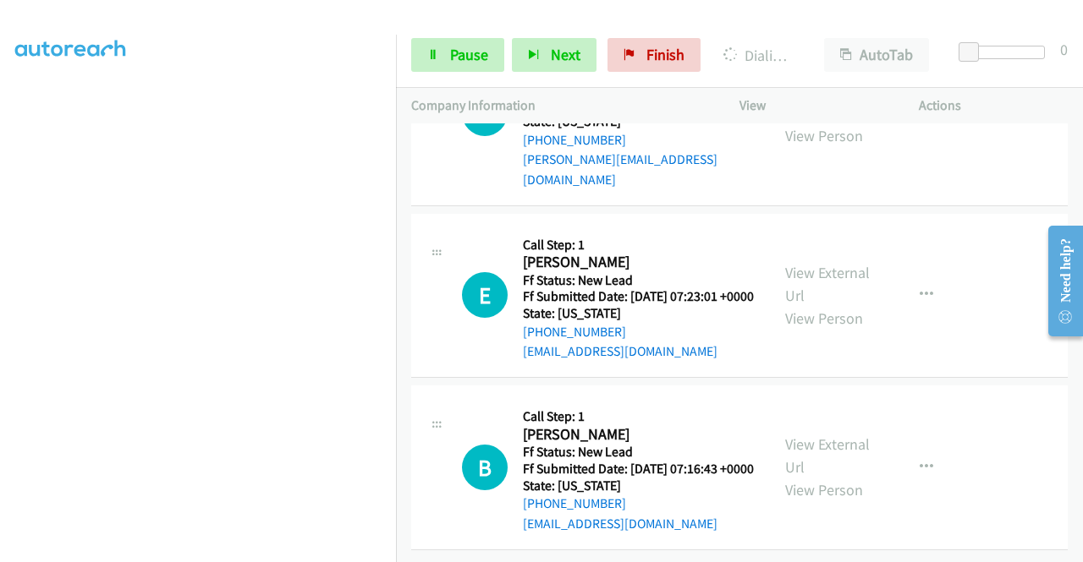
click at [946, 349] on td "E Callback Scheduled Call Step: 1 Ellie Colquitt America/New_York Ff Status: Ne…" at bounding box center [739, 296] width 687 height 173
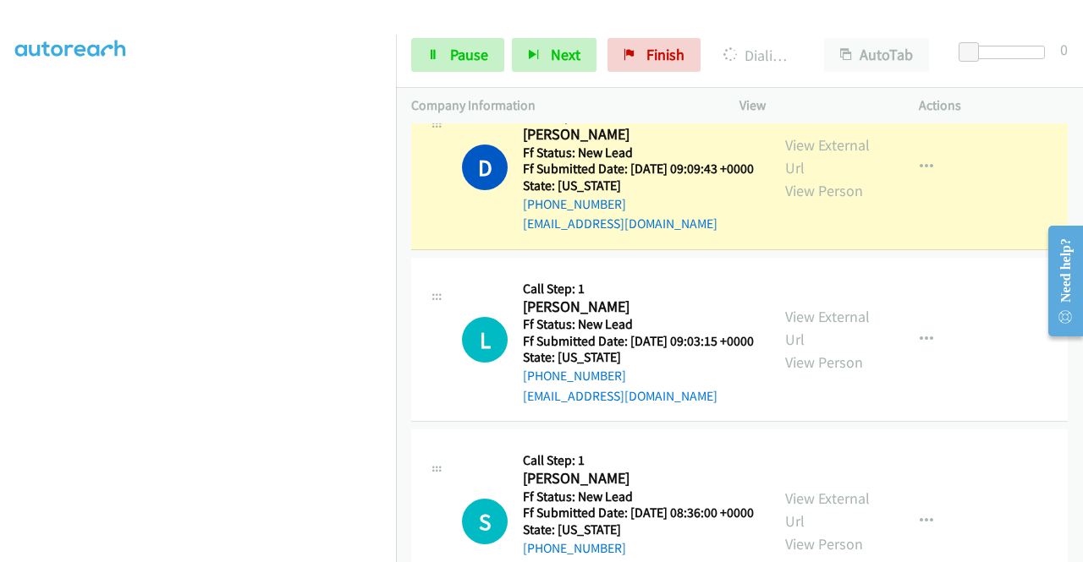
scroll to position [0, 0]
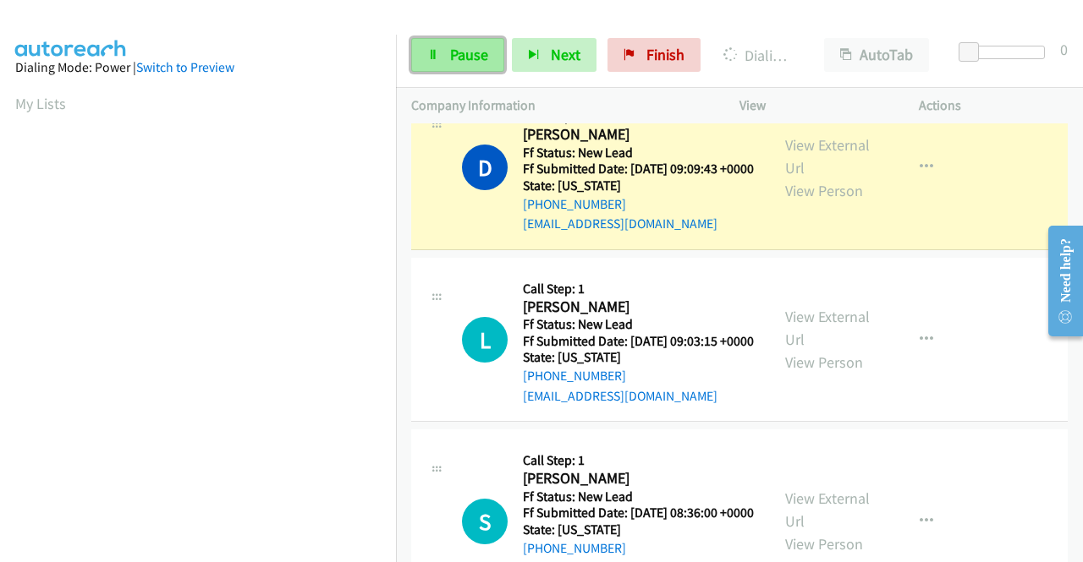
click at [456, 58] on span "Pause" at bounding box center [469, 54] width 38 height 19
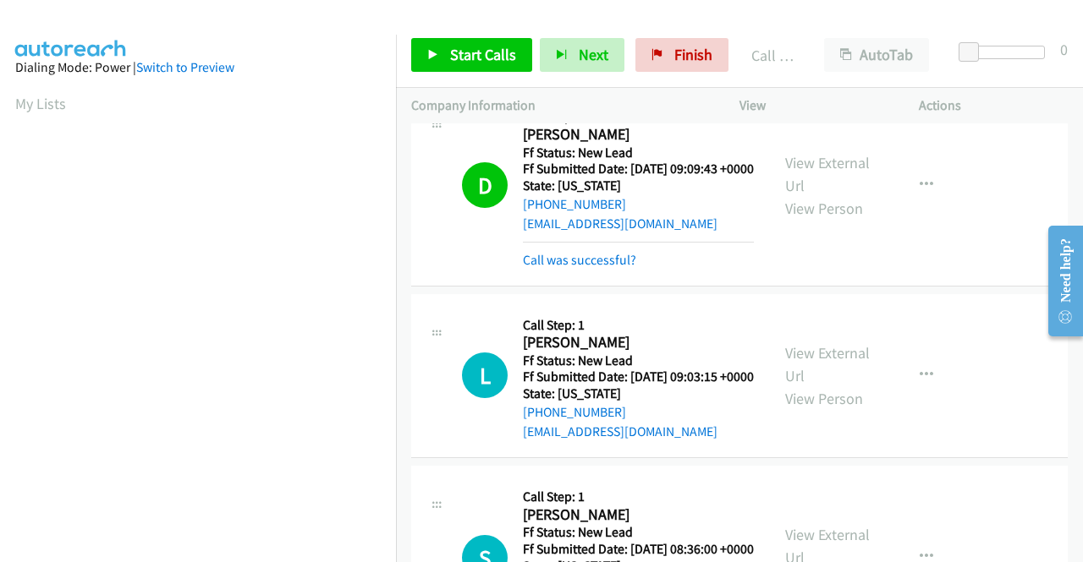
scroll to position [386, 0]
click at [617, 268] on link "Call was successful?" at bounding box center [579, 260] width 113 height 16
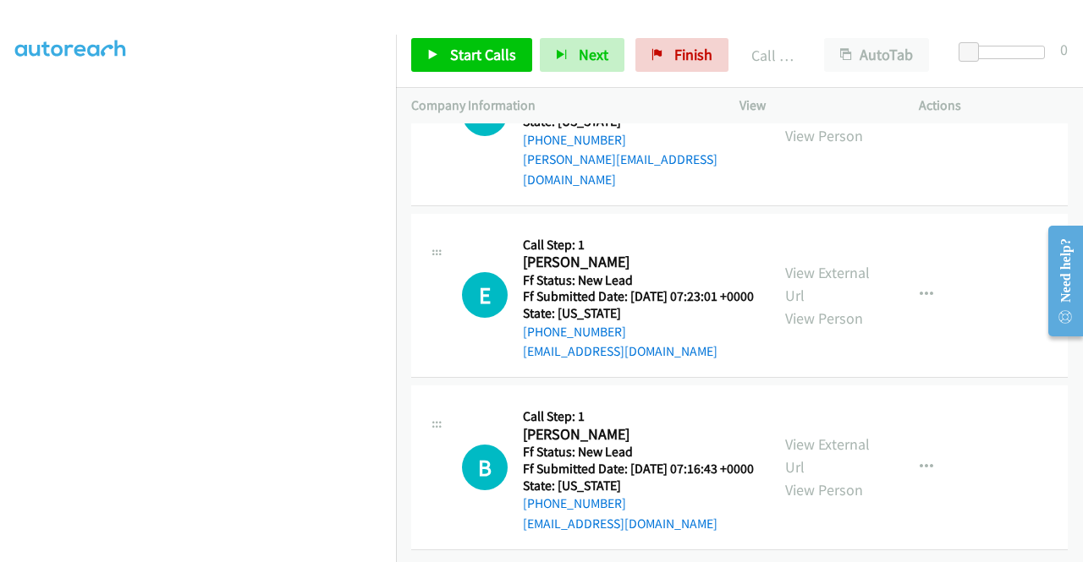
scroll to position [3180, 0]
click at [445, 57] on link "Start Calls" at bounding box center [471, 55] width 121 height 34
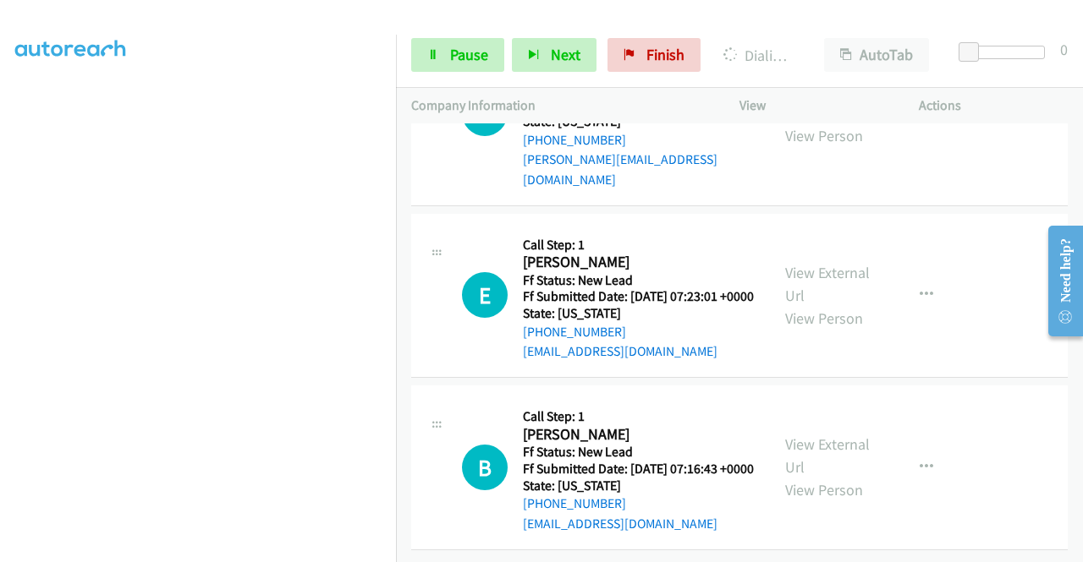
click at [952, 382] on td "B Callback Scheduled Call Step: 1 Boubacar Coulibaly America/New_York Ff Status…" at bounding box center [739, 468] width 687 height 173
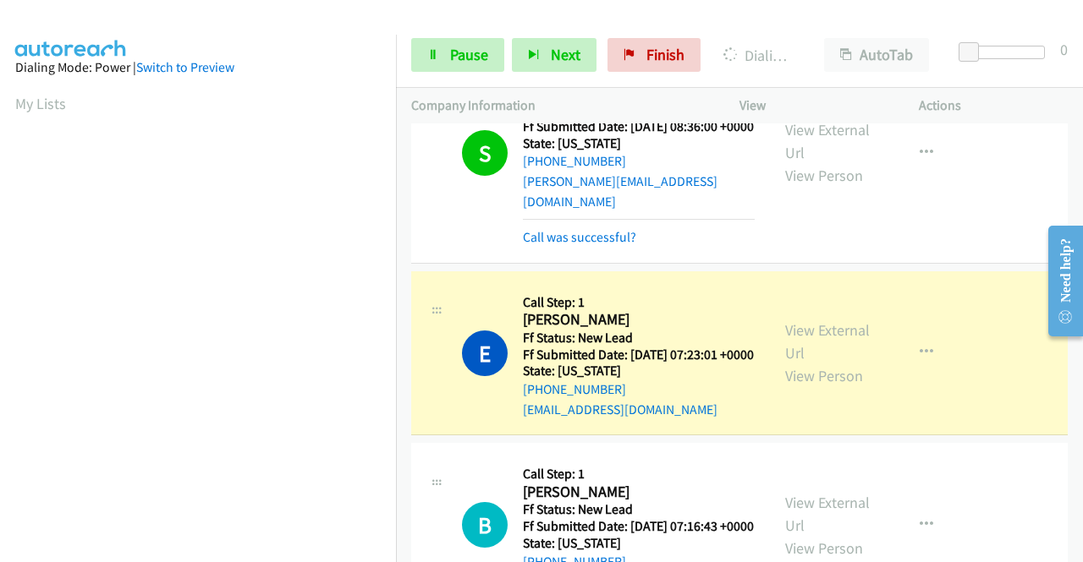
scroll to position [386, 0]
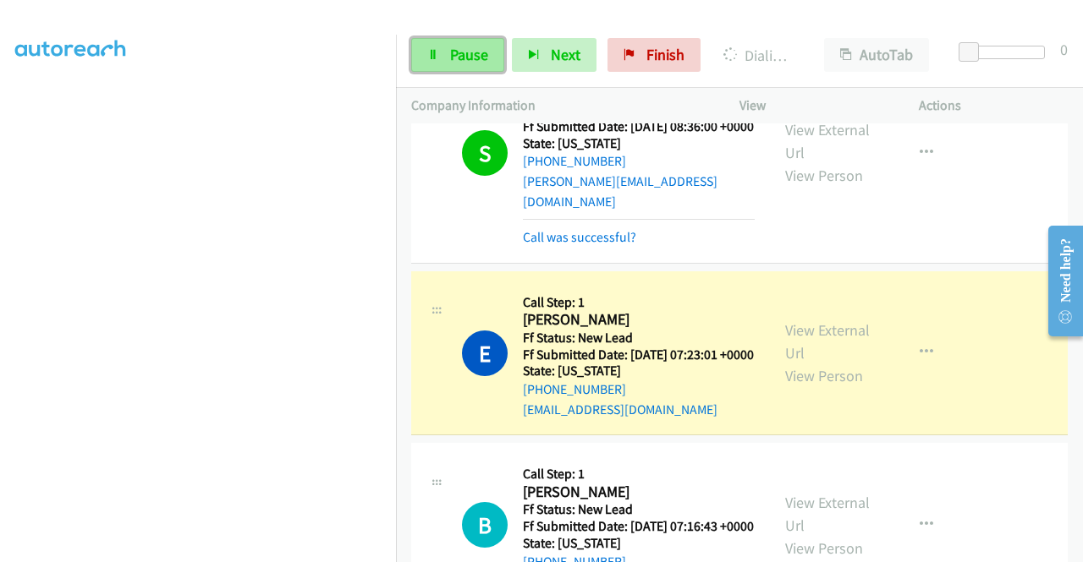
click at [458, 50] on span "Pause" at bounding box center [469, 54] width 38 height 19
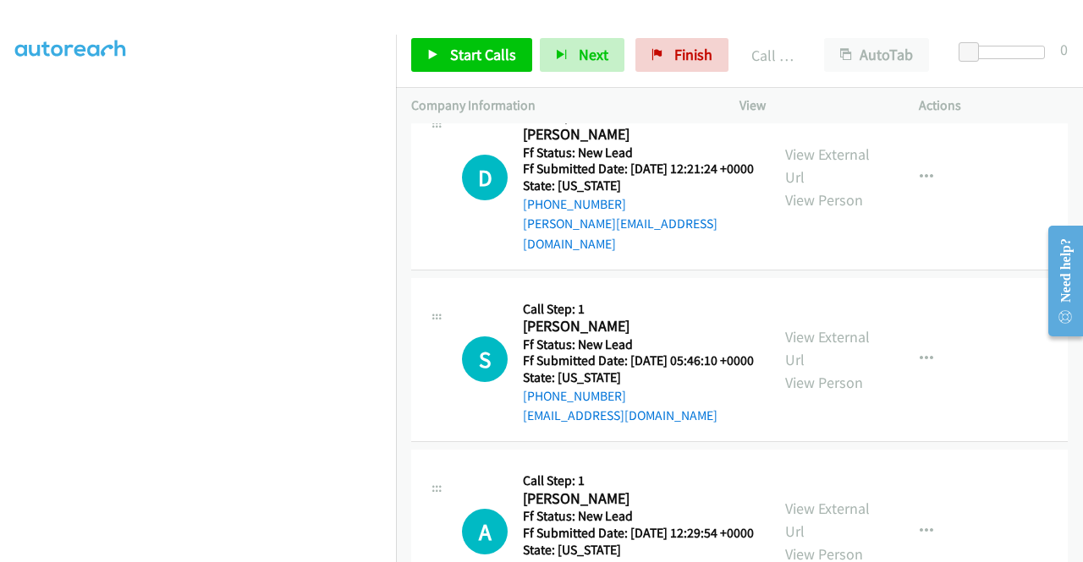
scroll to position [3519, 0]
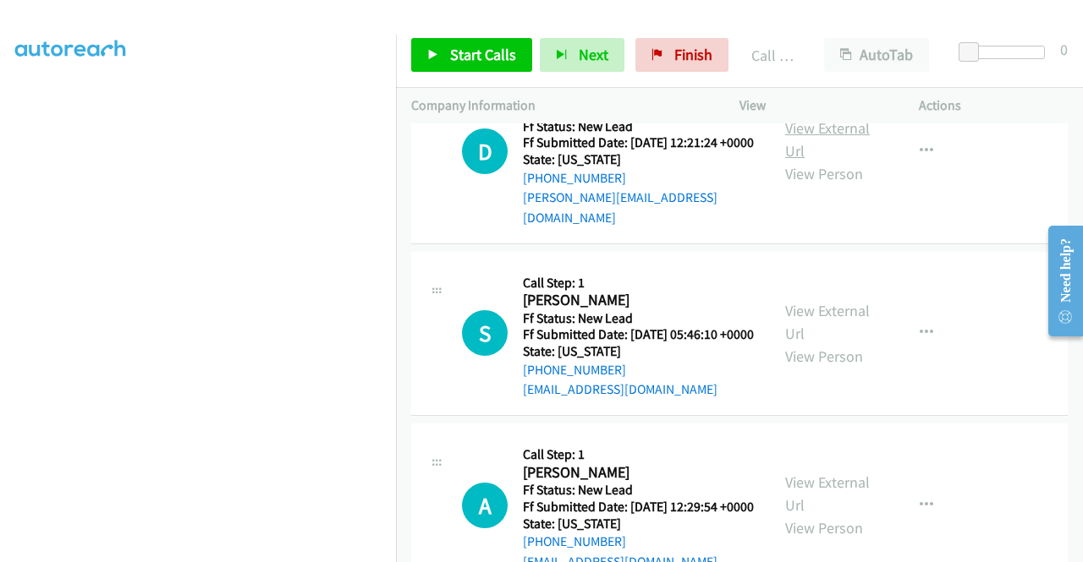
click at [829, 161] on link "View External Url" at bounding box center [827, 139] width 85 height 42
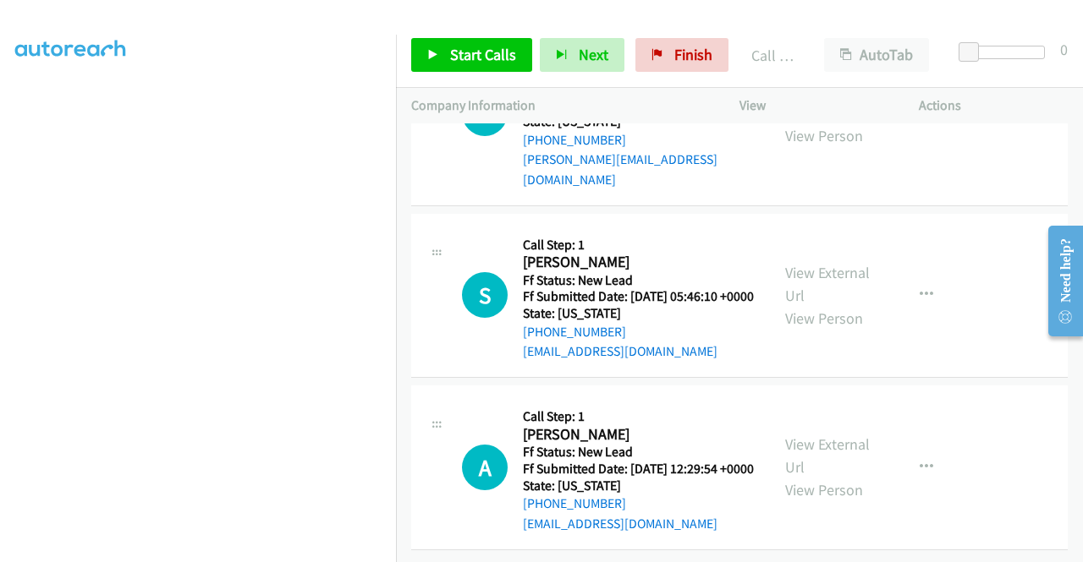
scroll to position [3603, 0]
click at [817, 305] on link "View External Url" at bounding box center [827, 284] width 85 height 42
click at [813, 435] on link "View External Url" at bounding box center [827, 456] width 85 height 42
click at [457, 63] on span "Start Calls" at bounding box center [483, 54] width 66 height 19
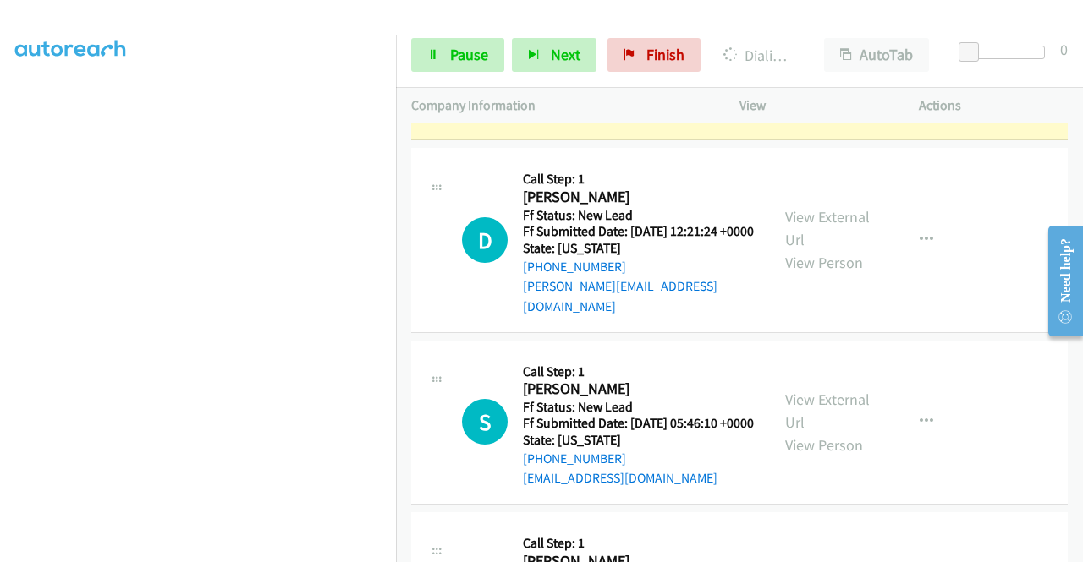
scroll to position [386, 0]
click at [308, 556] on aside "Dialing Mode: Power | Switch to Preview My Lists" at bounding box center [198, 129] width 396 height 936
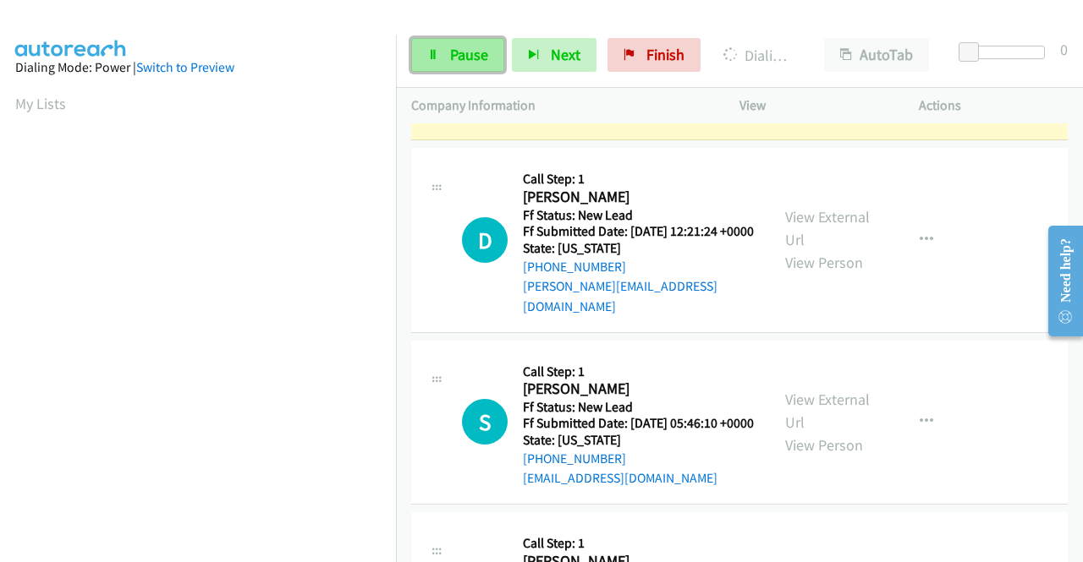
click at [458, 66] on link "Pause" at bounding box center [457, 55] width 93 height 34
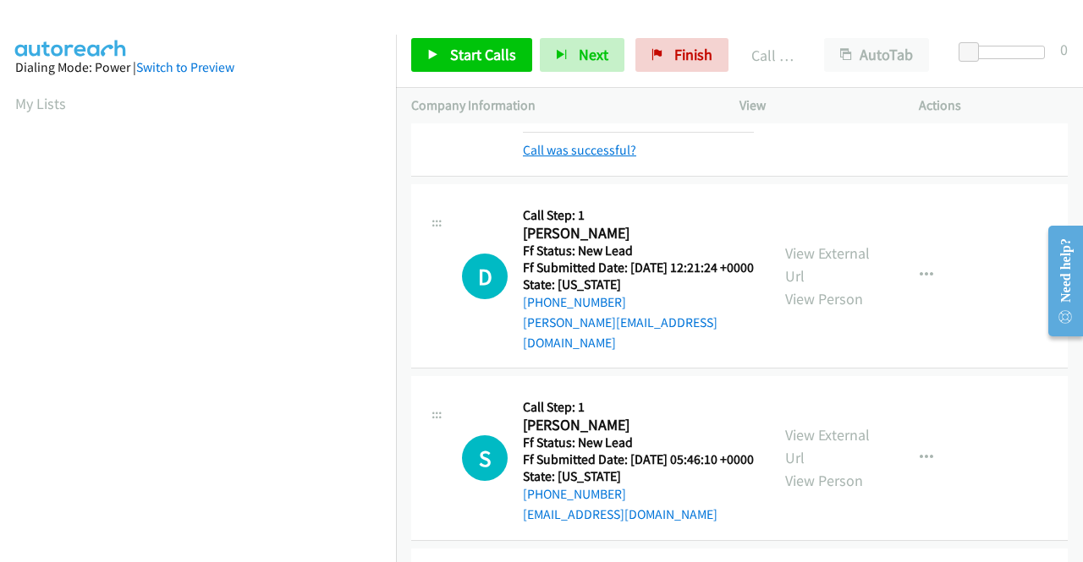
click at [617, 158] on link "Call was successful?" at bounding box center [579, 150] width 113 height 16
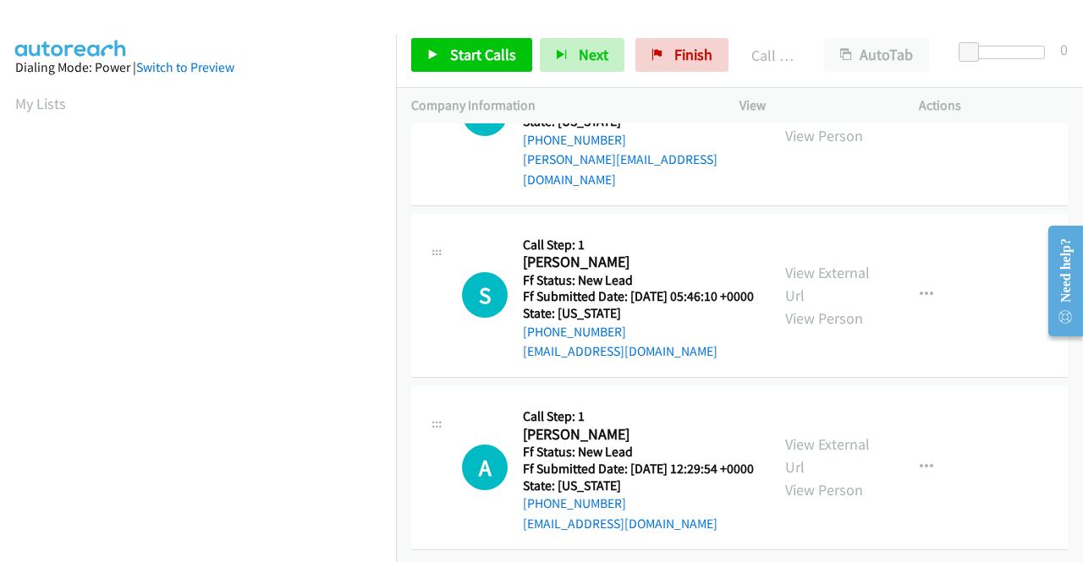
scroll to position [3684, 0]
click at [480, 55] on span "Start Calls" at bounding box center [483, 54] width 66 height 19
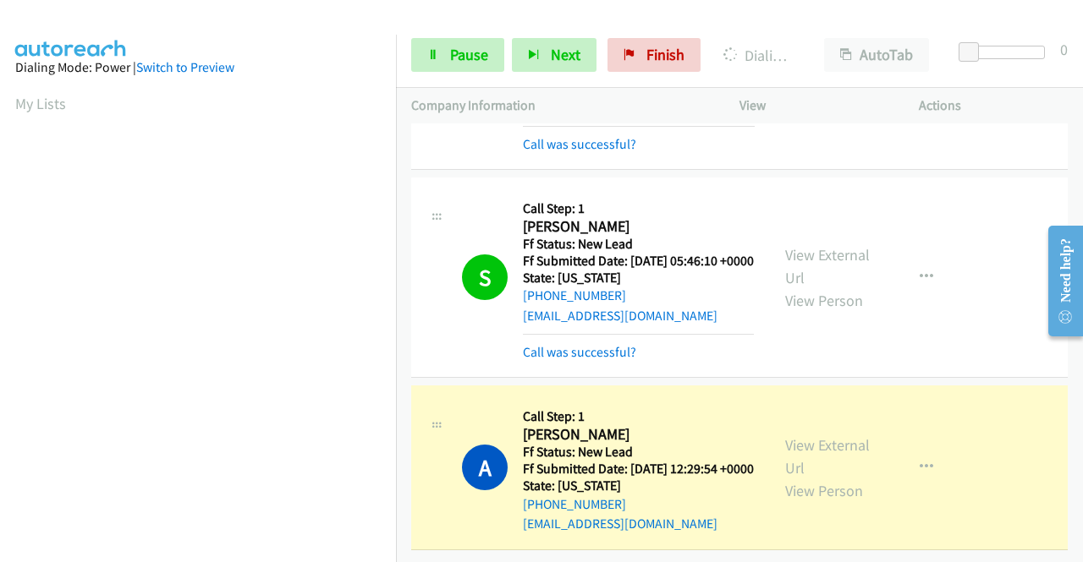
scroll to position [386, 0]
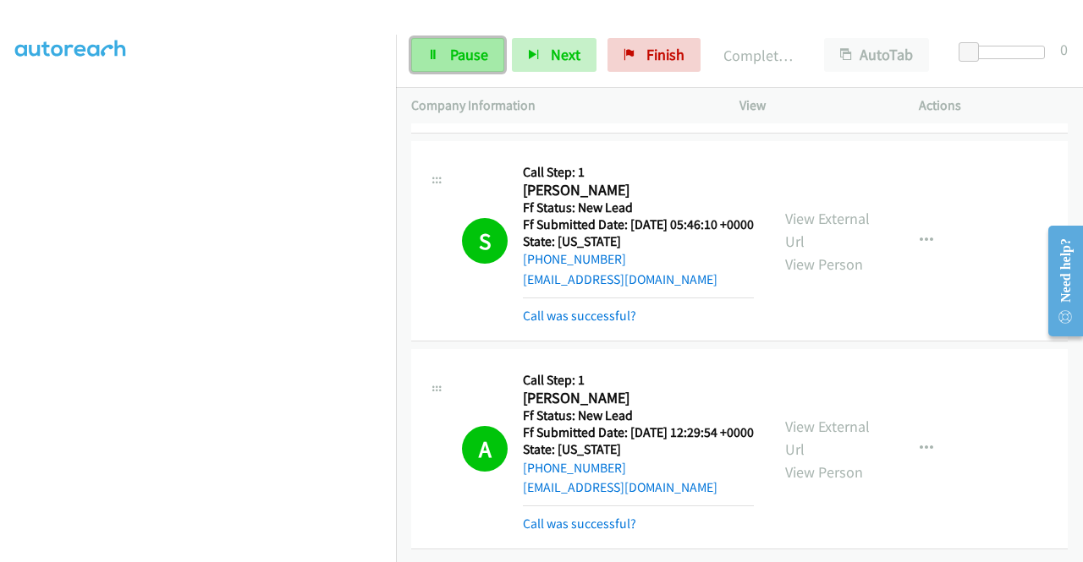
click at [481, 54] on span "Pause" at bounding box center [469, 54] width 38 height 19
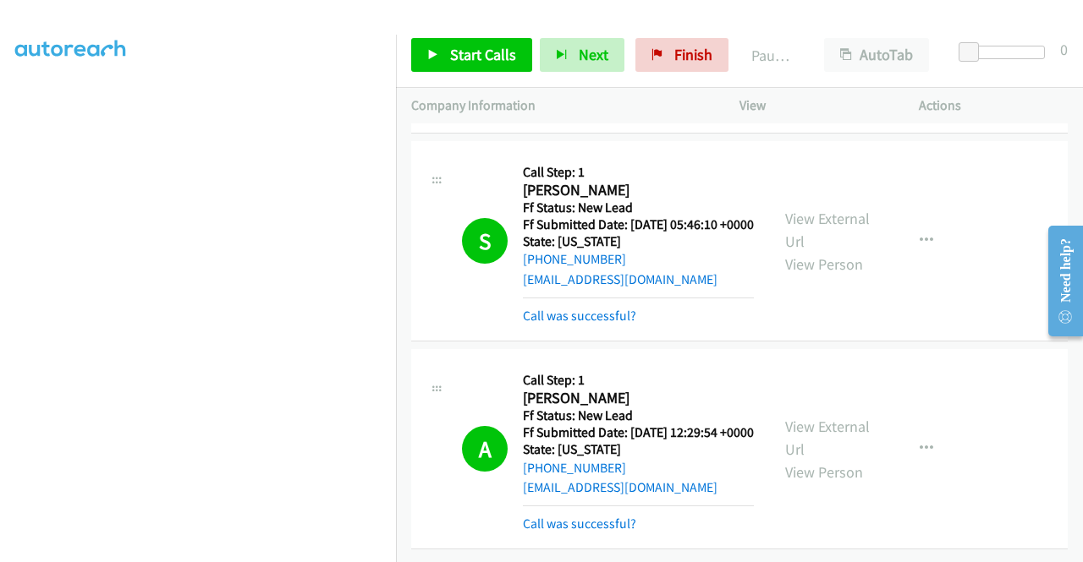
scroll to position [4036, 0]
click at [665, 60] on link "Finish" at bounding box center [681, 55] width 93 height 34
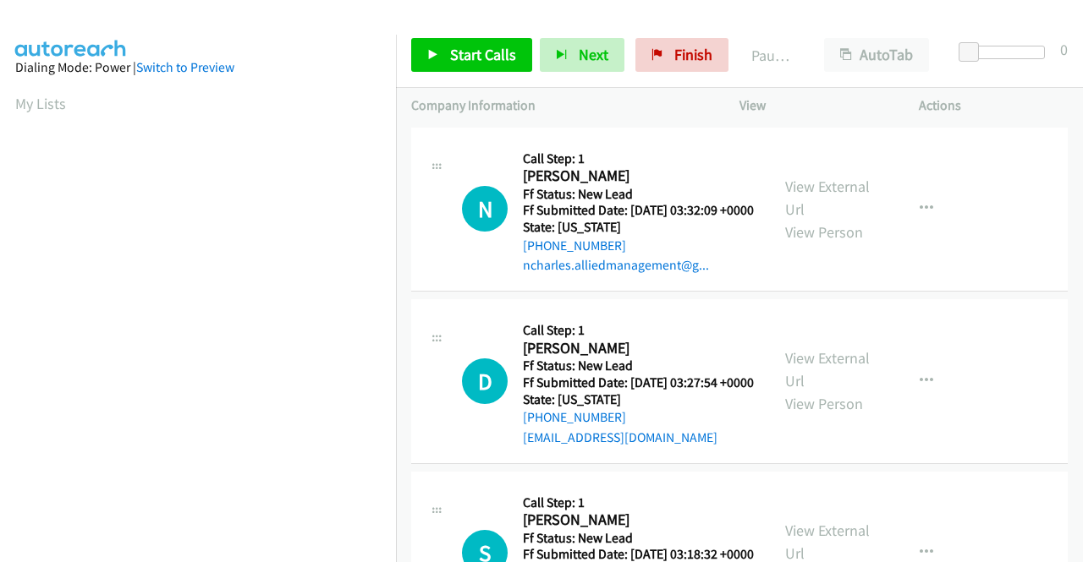
click at [910, 314] on td "D Callback Scheduled Call Step: 1 [PERSON_NAME] America/New_York Ff Status: New…" at bounding box center [739, 382] width 687 height 173
click at [842, 197] on link "View External Url" at bounding box center [827, 198] width 85 height 42
click at [844, 376] on link "View External Url" at bounding box center [827, 369] width 85 height 42
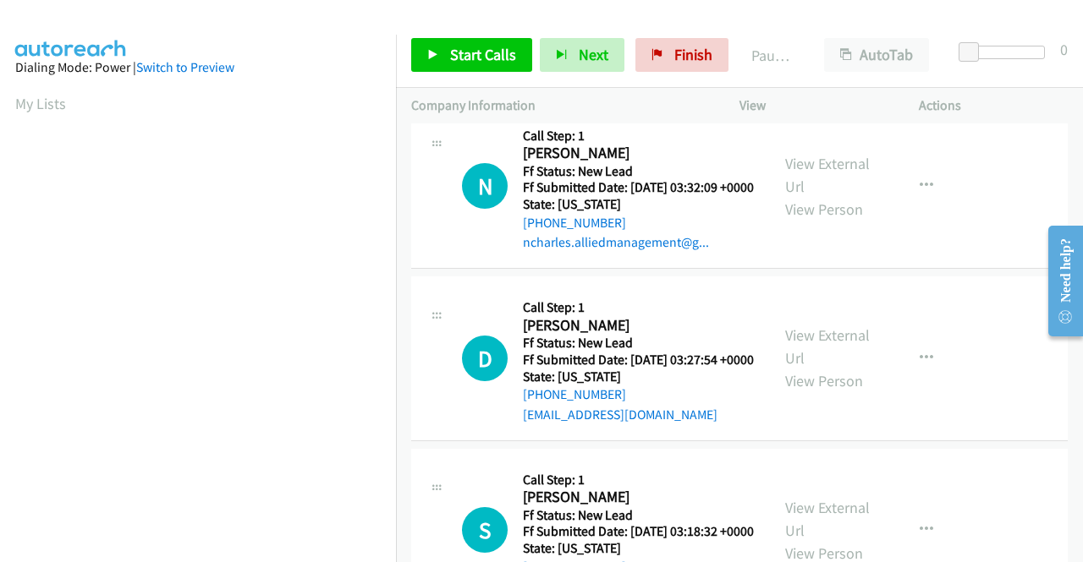
scroll to position [85, 0]
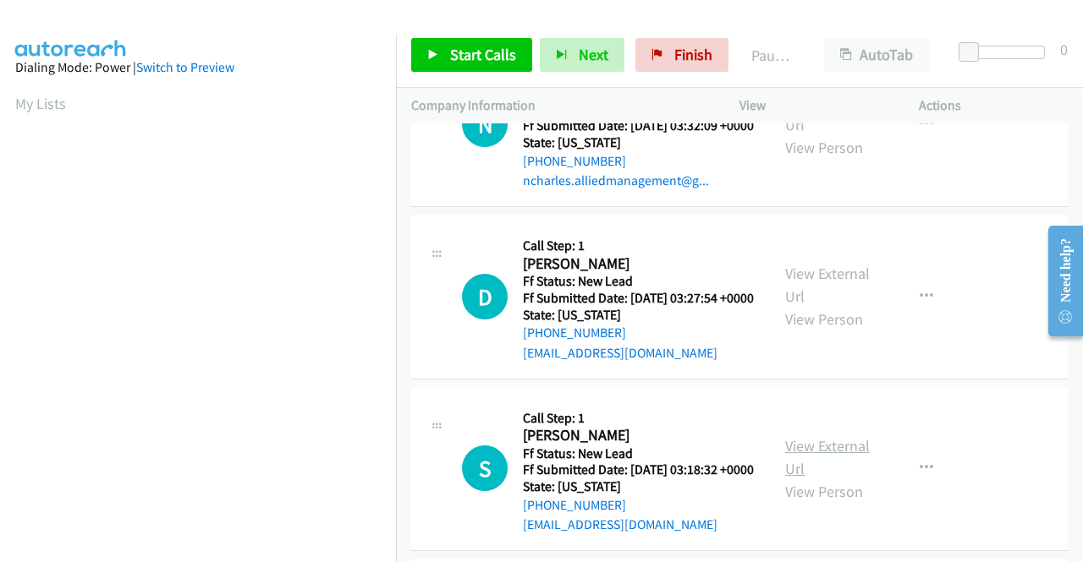
click at [820, 479] on link "View External Url" at bounding box center [827, 457] width 85 height 42
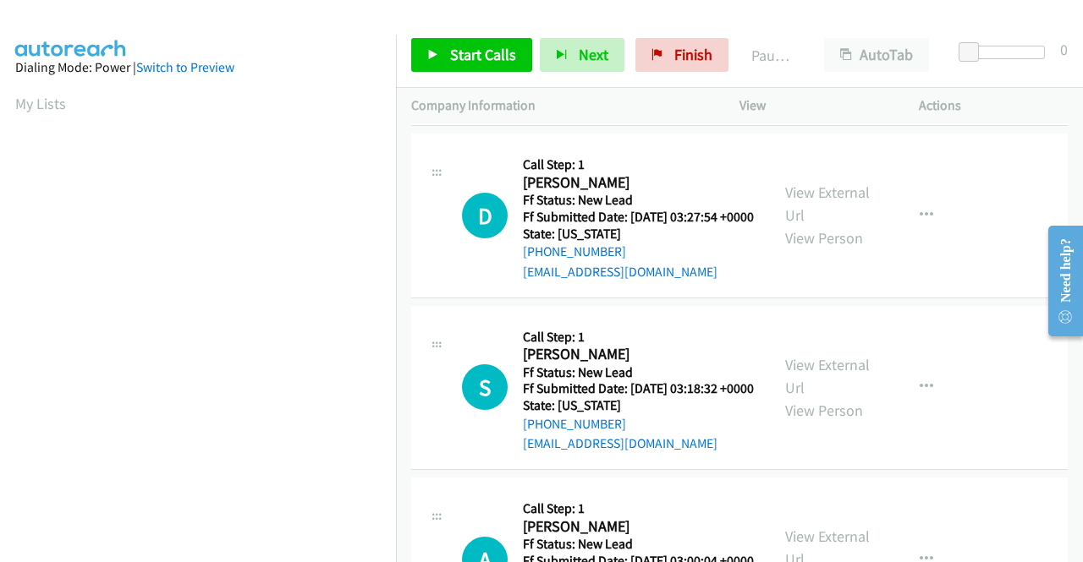
scroll to position [254, 0]
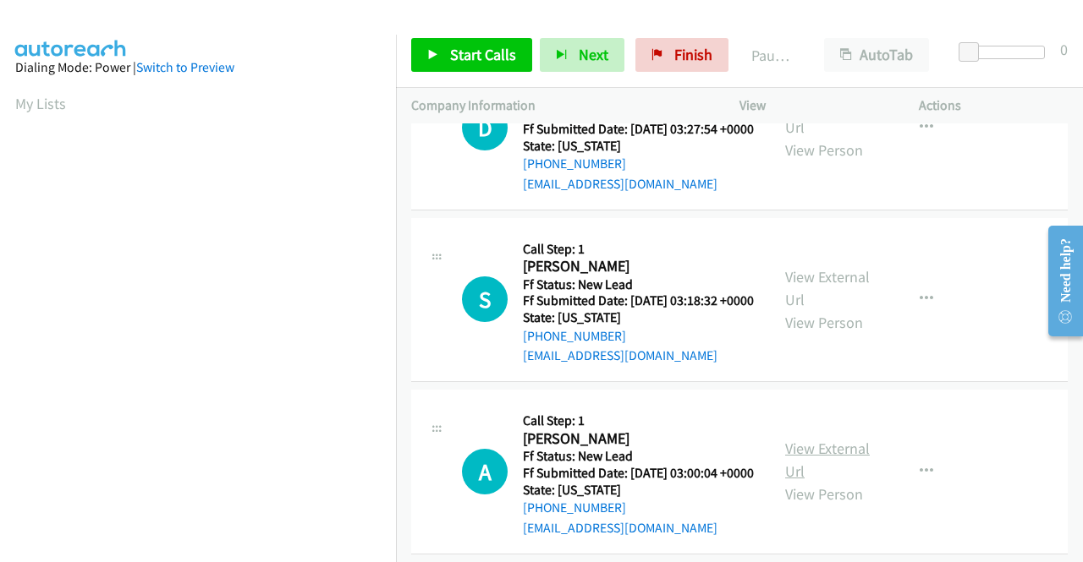
click at [820, 481] on link "View External Url" at bounding box center [827, 460] width 85 height 42
click at [474, 33] on div "Start Calls Pause Next Finish Paused AutoTab AutoTab 0" at bounding box center [739, 55] width 687 height 65
click at [483, 45] on span "Start Calls" at bounding box center [483, 54] width 66 height 19
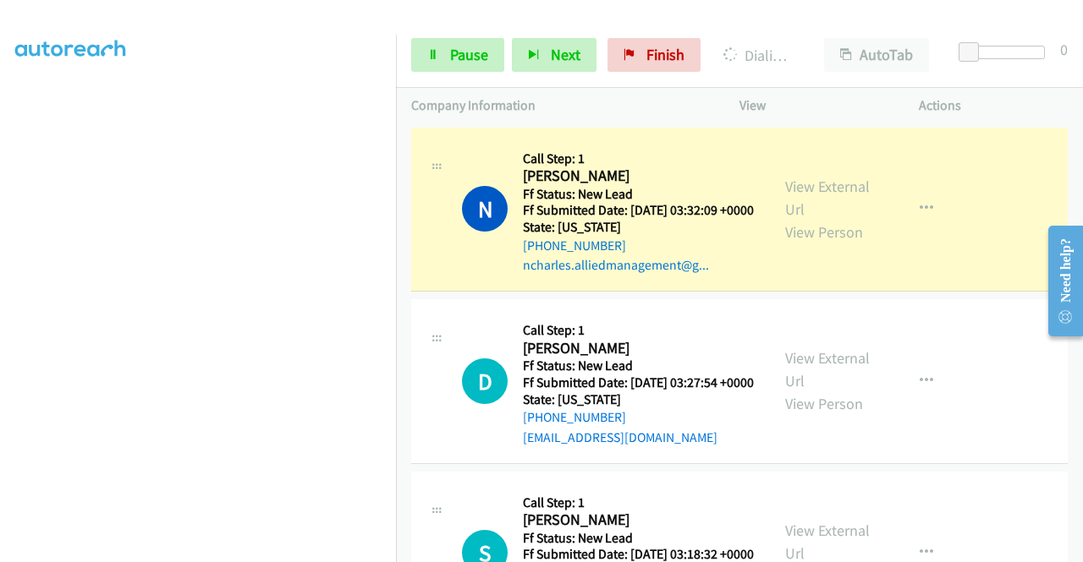
scroll to position [0, 0]
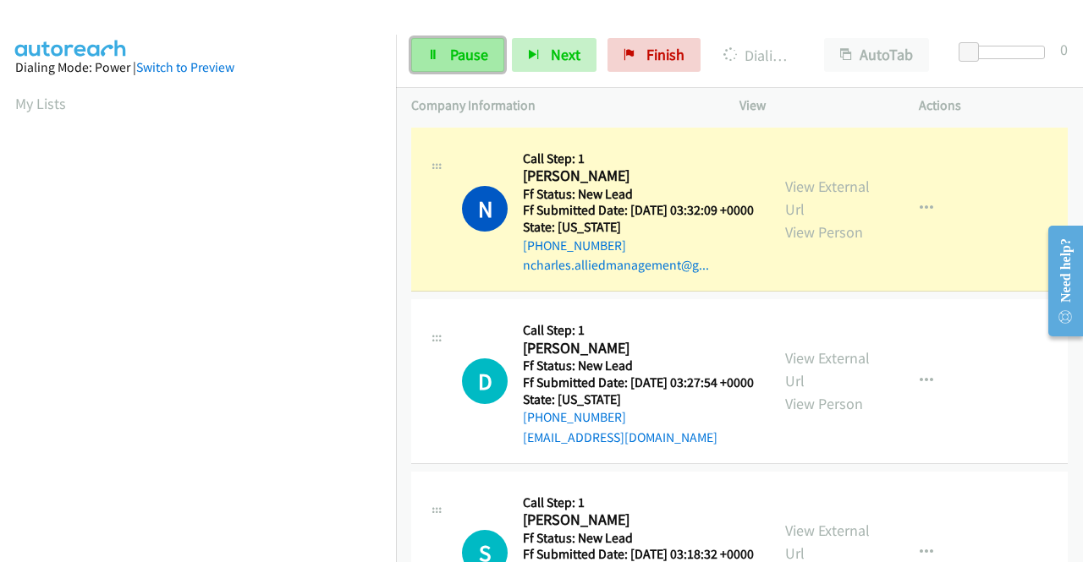
click at [462, 67] on link "Pause" at bounding box center [457, 55] width 93 height 34
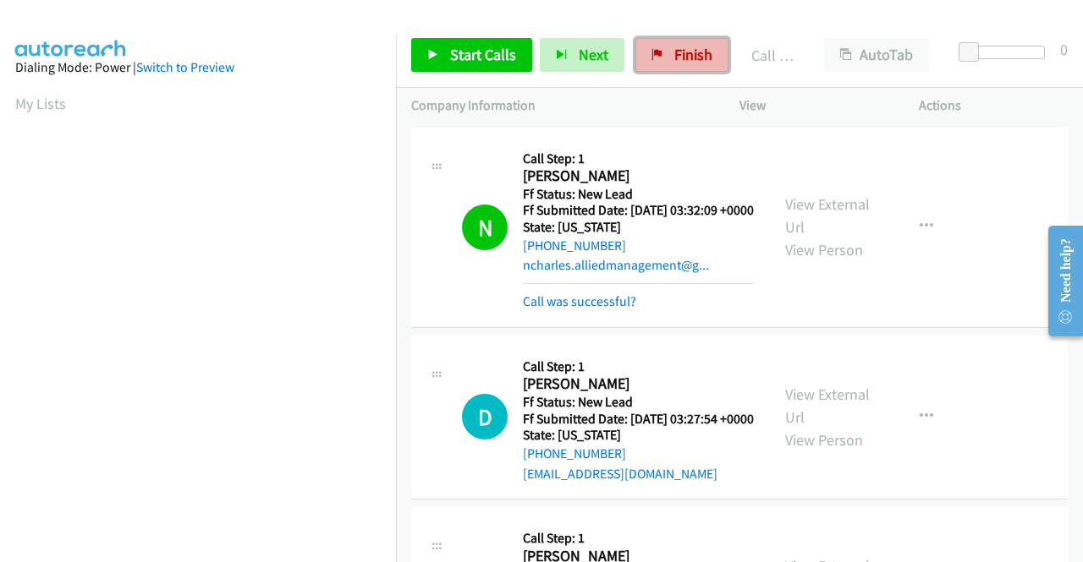
click at [702, 45] on span "Finish" at bounding box center [693, 54] width 38 height 19
